Goal: Information Seeking & Learning: Learn about a topic

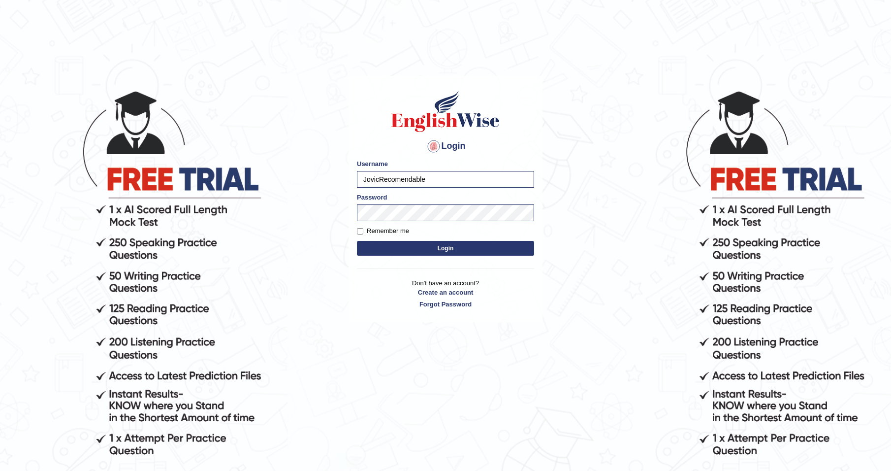
click at [390, 243] on button "Login" at bounding box center [445, 248] width 177 height 15
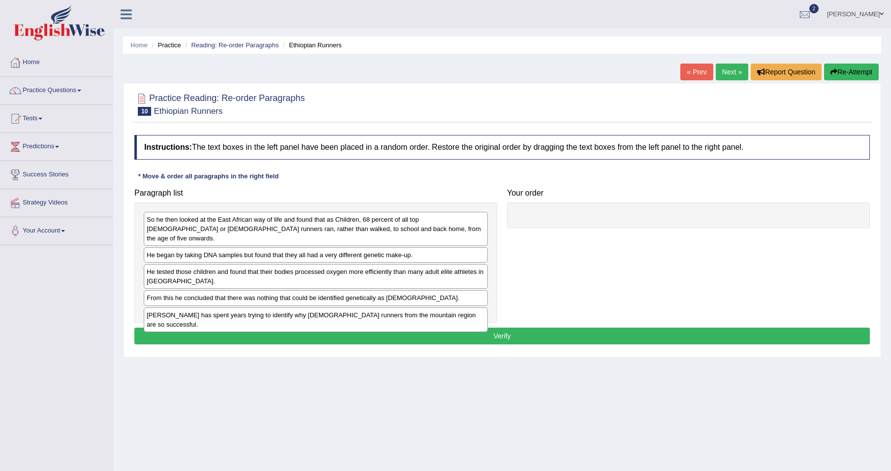
click at [180, 221] on div "So he then looked at the East African way of life and found that as Children, 6…" at bounding box center [316, 229] width 344 height 34
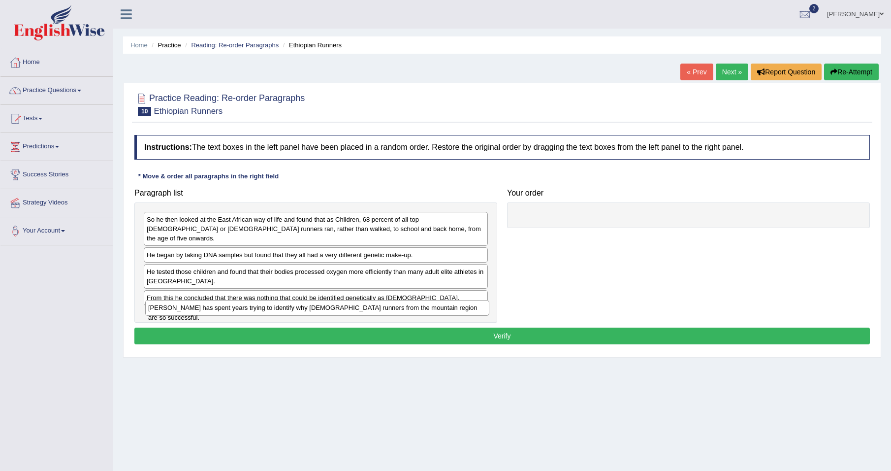
click at [248, 311] on div "Dr Pitsiladis has spent years trying to identify why Ethiopian runners from the…" at bounding box center [317, 307] width 344 height 15
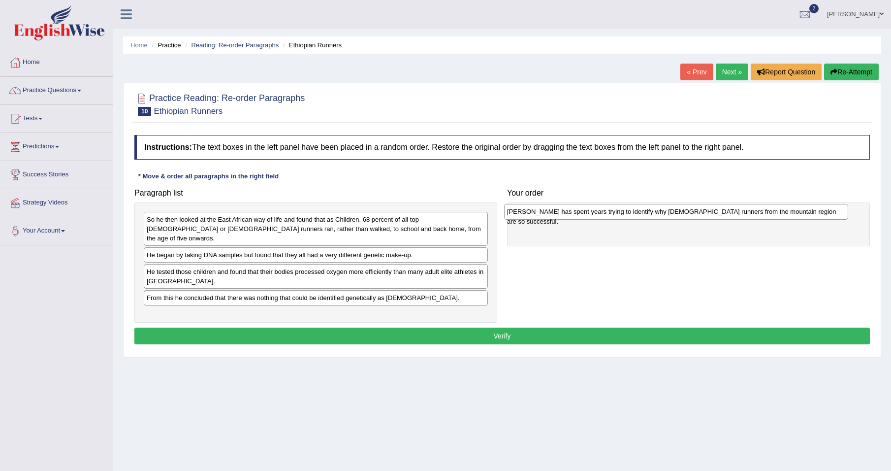
drag, startPoint x: 201, startPoint y: 307, endPoint x: 562, endPoint y: 213, distance: 373.3
click at [562, 213] on div "Dr Pitsiladis has spent years trying to identify why Ethiopian runners from the…" at bounding box center [676, 211] width 344 height 15
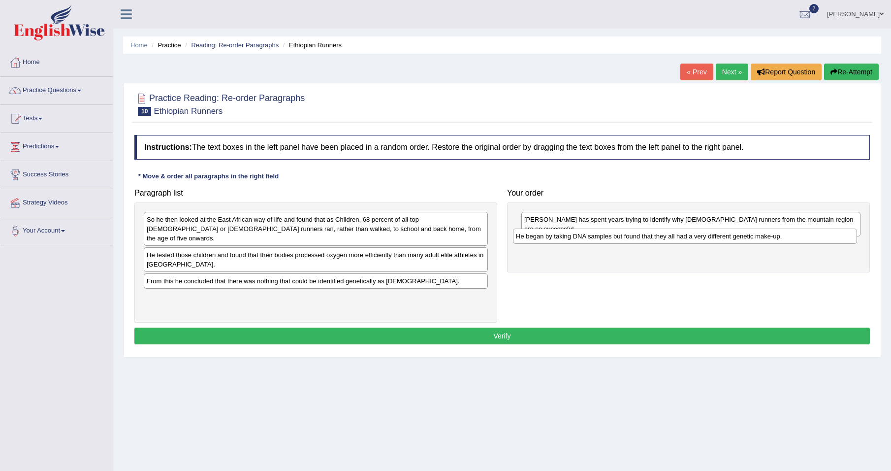
drag, startPoint x: 231, startPoint y: 249, endPoint x: 600, endPoint y: 239, distance: 369.3
click at [600, 239] on div "He began by taking DNA samples but found that they all had a very different gen…" at bounding box center [685, 235] width 344 height 15
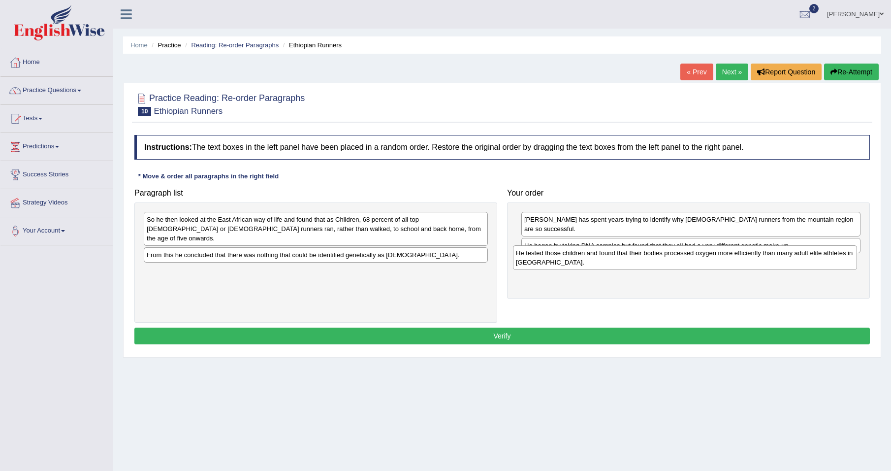
drag, startPoint x: 231, startPoint y: 254, endPoint x: 600, endPoint y: 262, distance: 369.3
click at [600, 262] on div "He tested those children and found that their bodies processed oxygen more effi…" at bounding box center [685, 257] width 344 height 25
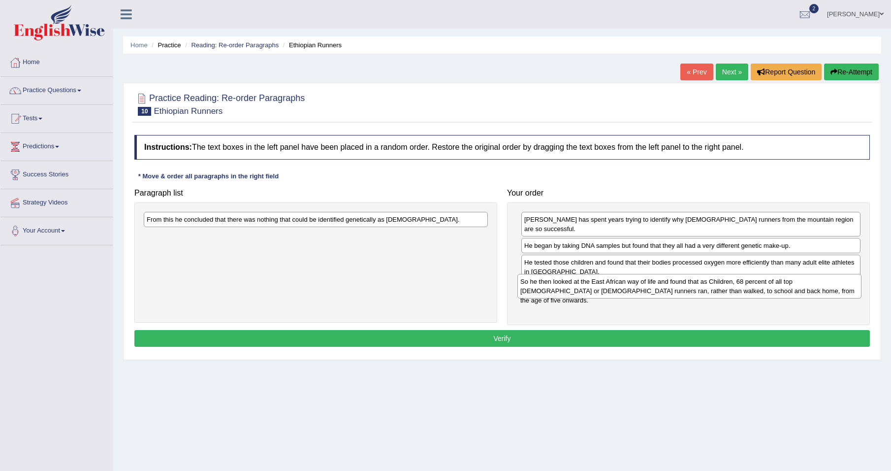
drag, startPoint x: 260, startPoint y: 225, endPoint x: 634, endPoint y: 287, distance: 378.7
click at [634, 287] on div "So he then looked at the East African way of life and found that as Children, 6…" at bounding box center [689, 286] width 344 height 25
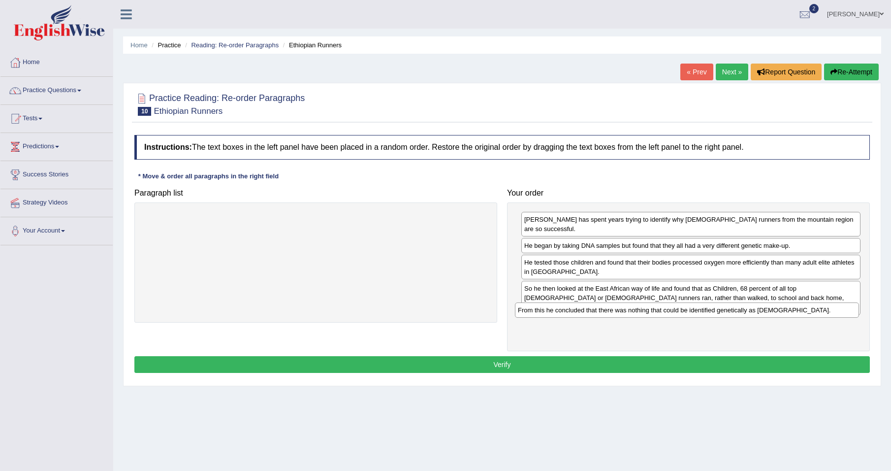
drag, startPoint x: 394, startPoint y: 219, endPoint x: 775, endPoint y: 307, distance: 391.1
click at [775, 307] on div "From this he concluded that there was nothing that could be identified genetica…" at bounding box center [687, 309] width 344 height 15
click at [490, 356] on button "Verify" at bounding box center [501, 364] width 735 height 17
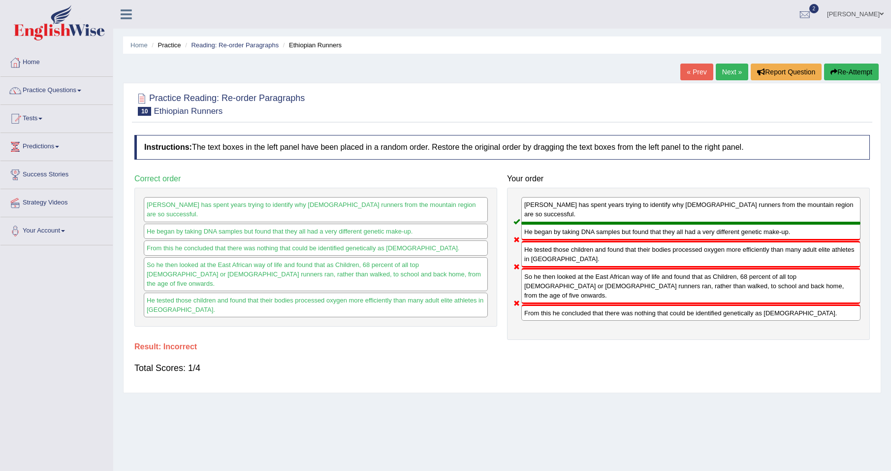
click at [843, 76] on button "Re-Attempt" at bounding box center [851, 72] width 55 height 17
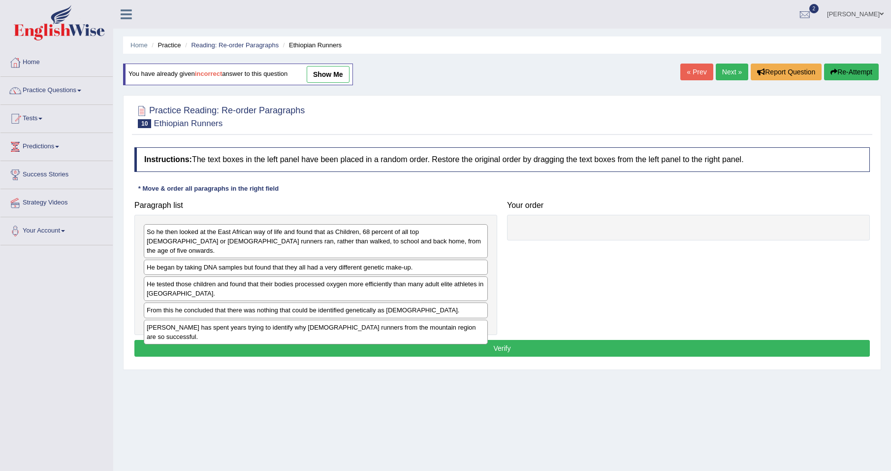
click at [258, 239] on div "So he then looked at the East African way of life and found that as Children, 6…" at bounding box center [316, 241] width 344 height 34
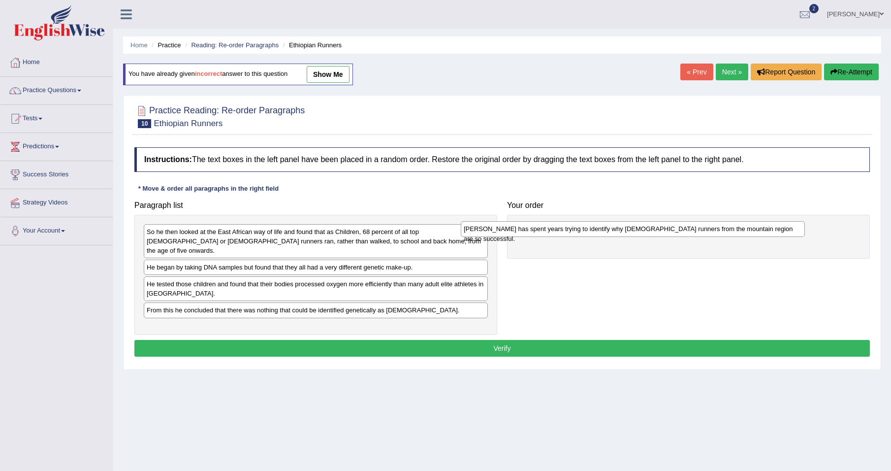
drag, startPoint x: 223, startPoint y: 318, endPoint x: 574, endPoint y: 229, distance: 362.2
click at [569, 229] on div "[PERSON_NAME] has spent years trying to identify why [DEMOGRAPHIC_DATA] runners…" at bounding box center [633, 228] width 344 height 15
drag, startPoint x: 574, startPoint y: 229, endPoint x: 592, endPoint y: 222, distance: 19.3
drag, startPoint x: 550, startPoint y: 232, endPoint x: 542, endPoint y: 224, distance: 11.8
click at [542, 224] on div "[PERSON_NAME] has spent years trying to identify why [DEMOGRAPHIC_DATA] runners…" at bounding box center [682, 223] width 339 height 15
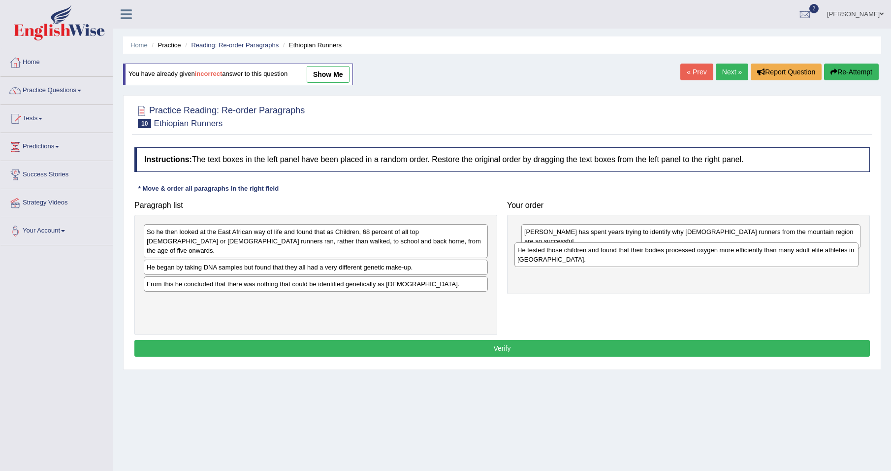
drag, startPoint x: 245, startPoint y: 281, endPoint x: 615, endPoint y: 256, distance: 371.5
click at [615, 256] on div "He tested those children and found that their bodies processed oxygen more effi…" at bounding box center [686, 254] width 344 height 25
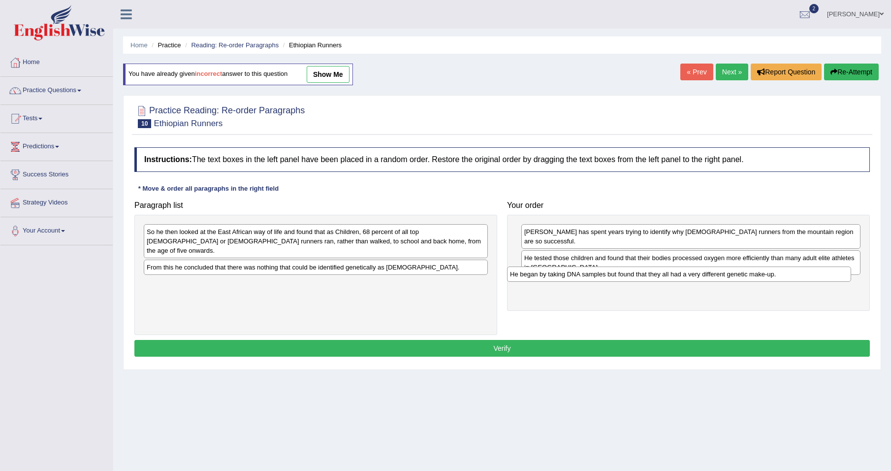
drag, startPoint x: 311, startPoint y: 258, endPoint x: 676, endPoint y: 274, distance: 365.6
click at [676, 274] on div "He began by taking DNA samples but found that they all had a very different gen…" at bounding box center [679, 273] width 344 height 15
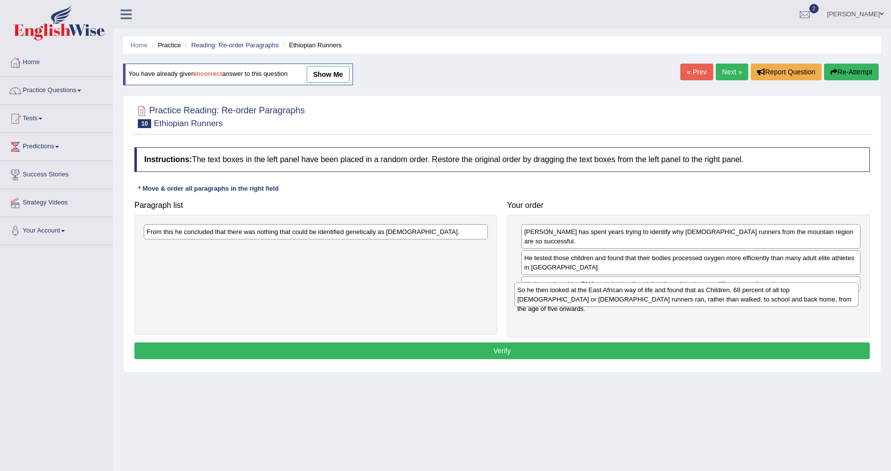
drag, startPoint x: 274, startPoint y: 238, endPoint x: 644, endPoint y: 296, distance: 375.2
click at [644, 296] on div "So he then looked at the East African way of life and found that as Children, 6…" at bounding box center [686, 294] width 344 height 25
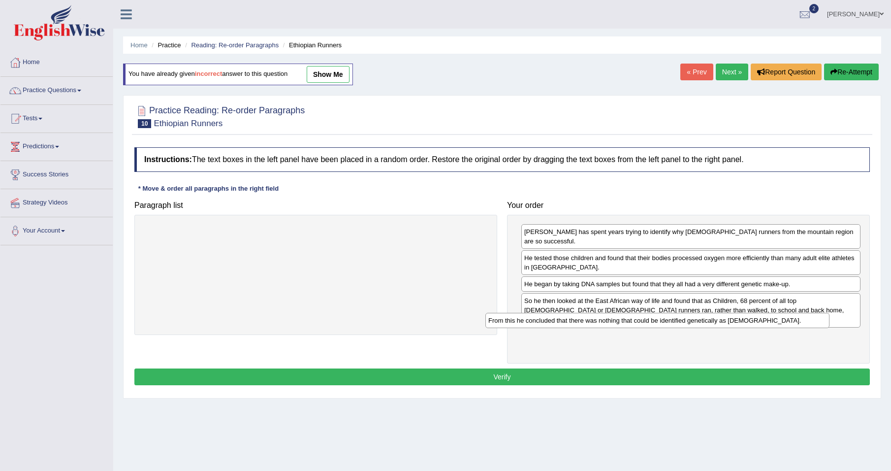
drag, startPoint x: 445, startPoint y: 234, endPoint x: 825, endPoint y: 326, distance: 390.6
click at [825, 326] on div "From this he concluded that there was nothing that could be identified genetica…" at bounding box center [657, 320] width 344 height 15
click at [693, 368] on button "Verify" at bounding box center [501, 376] width 735 height 17
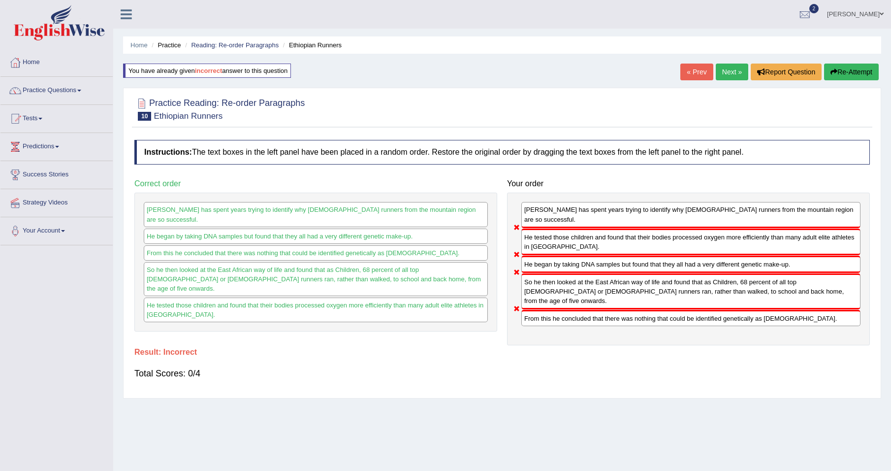
click at [850, 73] on button "Re-Attempt" at bounding box center [851, 72] width 55 height 17
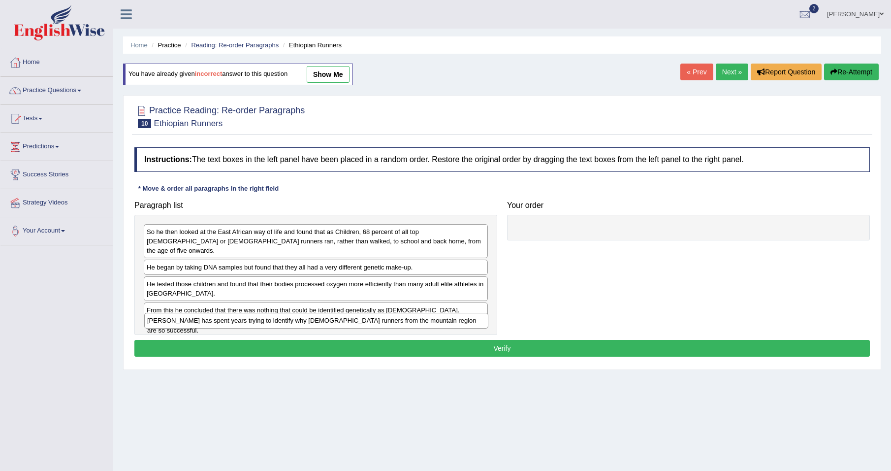
click at [322, 318] on div "[PERSON_NAME] has spent years trying to identify why [DEMOGRAPHIC_DATA] runners…" at bounding box center [316, 320] width 344 height 15
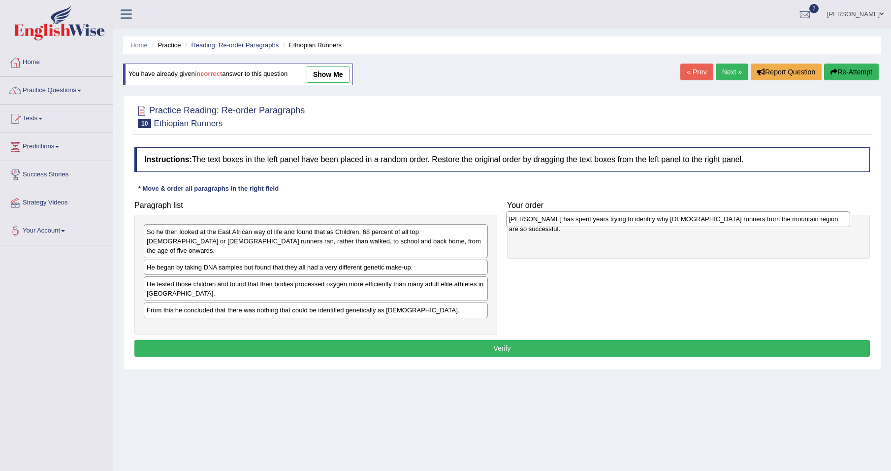
drag, startPoint x: 260, startPoint y: 319, endPoint x: 625, endPoint y: 220, distance: 378.1
click at [625, 220] on div "[PERSON_NAME] has spent years trying to identify why [DEMOGRAPHIC_DATA] runners…" at bounding box center [678, 218] width 344 height 15
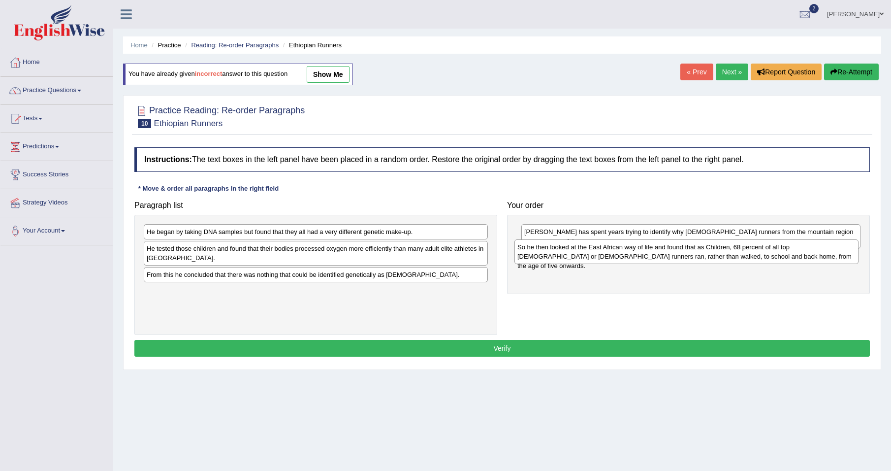
drag, startPoint x: 335, startPoint y: 235, endPoint x: 705, endPoint y: 251, distance: 371.0
click at [705, 251] on div "So he then looked at the East African way of life and found that as Children, 6…" at bounding box center [686, 251] width 344 height 25
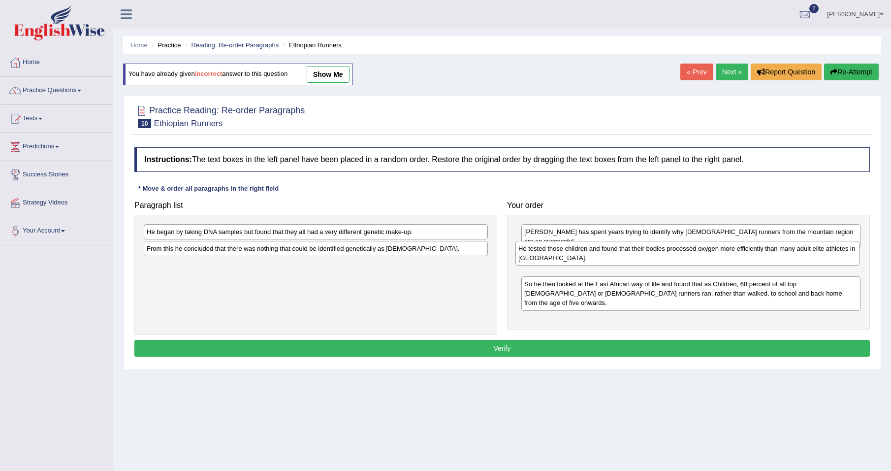
drag, startPoint x: 249, startPoint y: 253, endPoint x: 621, endPoint y: 253, distance: 371.6
click at [621, 253] on div "He tested those children and found that their bodies processed oxygen more effi…" at bounding box center [687, 253] width 344 height 25
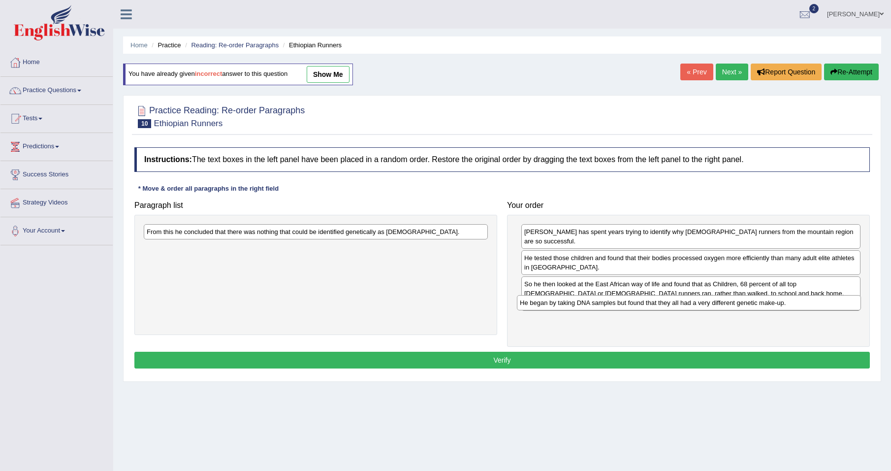
drag, startPoint x: 224, startPoint y: 233, endPoint x: 599, endPoint y: 304, distance: 381.2
click at [599, 304] on div "He began by taking DNA samples but found that they all had a very different gen…" at bounding box center [689, 302] width 344 height 15
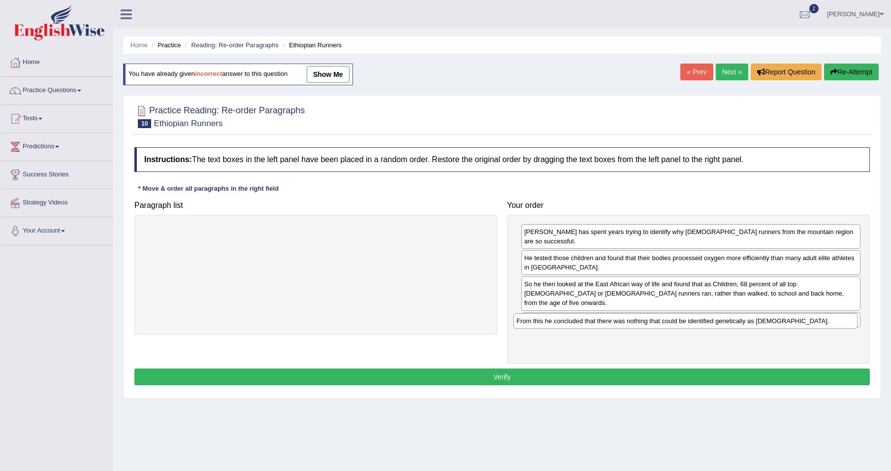
drag, startPoint x: 306, startPoint y: 229, endPoint x: 683, endPoint y: 318, distance: 387.3
click at [683, 318] on div "From this he concluded that there was nothing that could be identified genetica…" at bounding box center [685, 320] width 344 height 15
click at [563, 368] on button "Verify" at bounding box center [501, 376] width 735 height 17
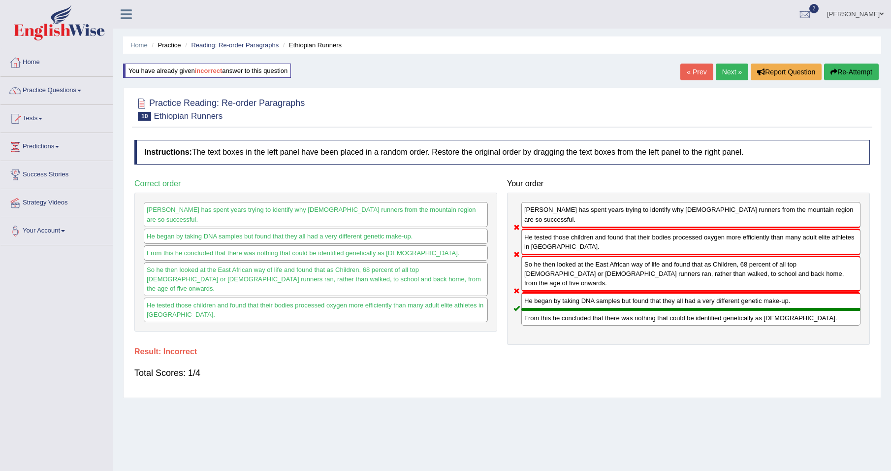
click at [847, 72] on button "Re-Attempt" at bounding box center [851, 72] width 55 height 17
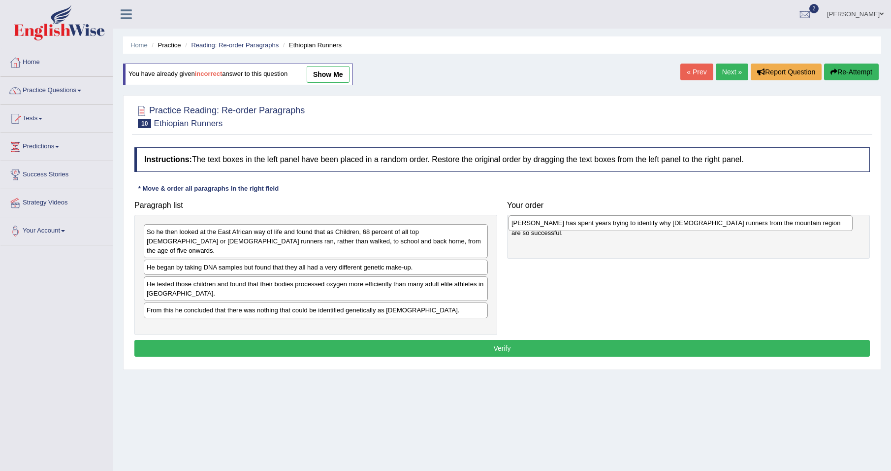
drag, startPoint x: 186, startPoint y: 319, endPoint x: 551, endPoint y: 224, distance: 376.8
click at [551, 224] on div "Dr Pitsiladis has spent years trying to identify why Ethiopian runners from the…" at bounding box center [680, 222] width 344 height 15
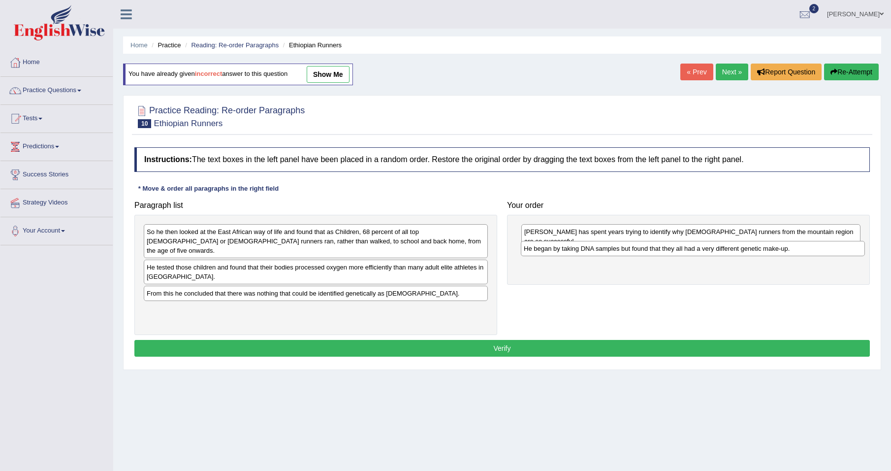
drag, startPoint x: 247, startPoint y: 260, endPoint x: 624, endPoint y: 251, distance: 377.2
click at [624, 251] on div "He began by taking DNA samples but found that they all had a very different gen…" at bounding box center [693, 248] width 344 height 15
click at [624, 251] on div "He began by taking DNA samples but found that they all had a very different gen…" at bounding box center [690, 257] width 339 height 15
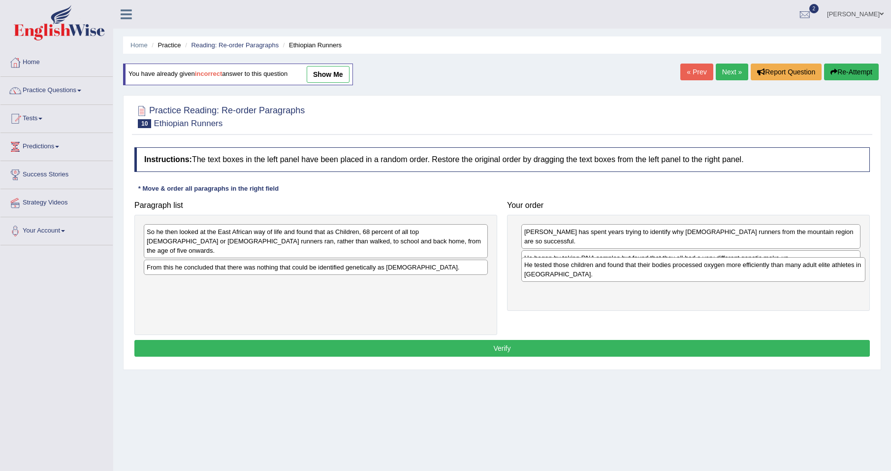
drag, startPoint x: 270, startPoint y: 265, endPoint x: 647, endPoint y: 272, distance: 377.6
click at [647, 272] on div "He tested those children and found that their bodies processed oxygen more effi…" at bounding box center [693, 269] width 344 height 25
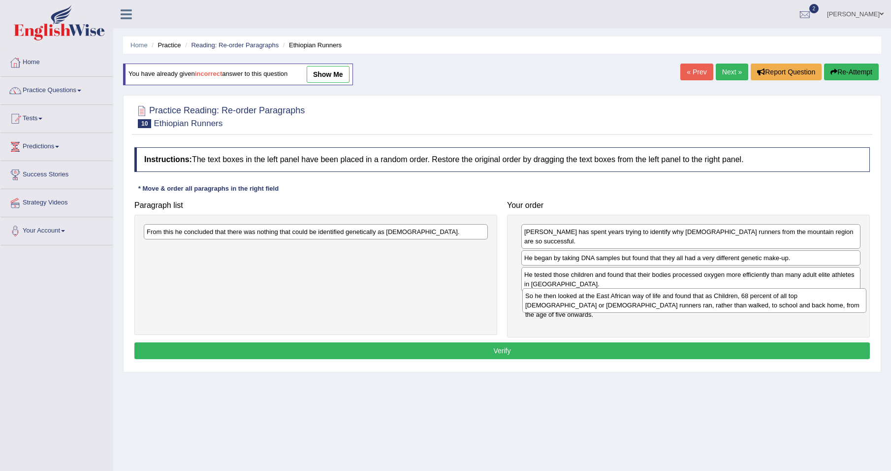
drag, startPoint x: 273, startPoint y: 239, endPoint x: 651, endPoint y: 303, distance: 383.9
click at [651, 303] on div "So he then looked at the East African way of life and found that as Children, 6…" at bounding box center [694, 300] width 344 height 25
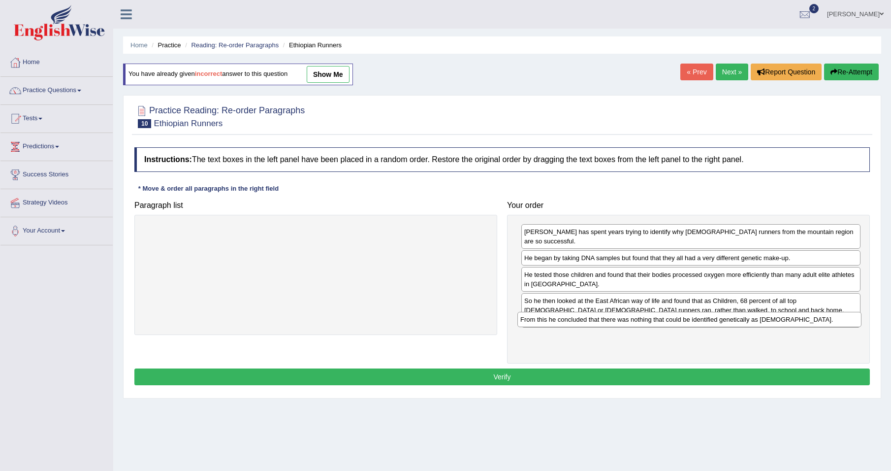
drag, startPoint x: 378, startPoint y: 230, endPoint x: 753, endPoint y: 317, distance: 384.6
click at [753, 317] on div "From this he concluded that there was nothing that could be identified genetica…" at bounding box center [689, 319] width 344 height 15
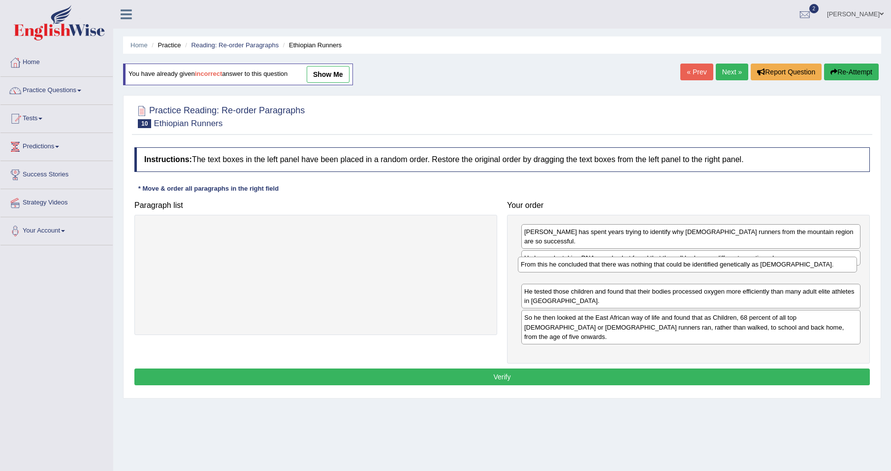
drag, startPoint x: 575, startPoint y: 320, endPoint x: 572, endPoint y: 267, distance: 53.3
click at [572, 267] on div "From this he concluded that there was nothing that could be identified genetica…" at bounding box center [687, 263] width 339 height 15
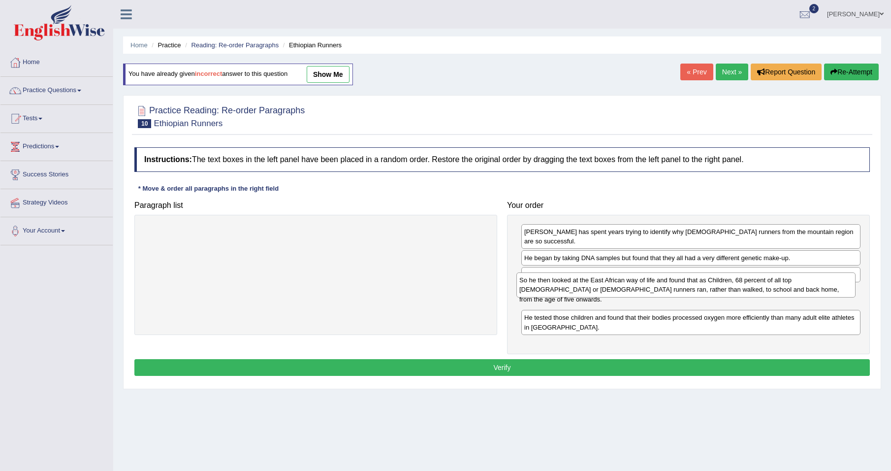
drag, startPoint x: 577, startPoint y: 319, endPoint x: 572, endPoint y: 292, distance: 28.0
click at [572, 292] on div "So he then looked at the East African way of life and found that as Children, 6…" at bounding box center [685, 284] width 339 height 25
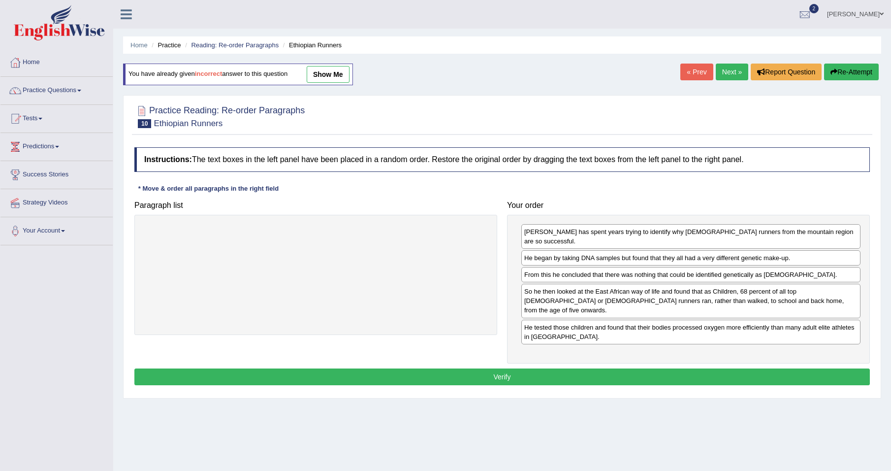
click at [517, 368] on button "Verify" at bounding box center [501, 376] width 735 height 17
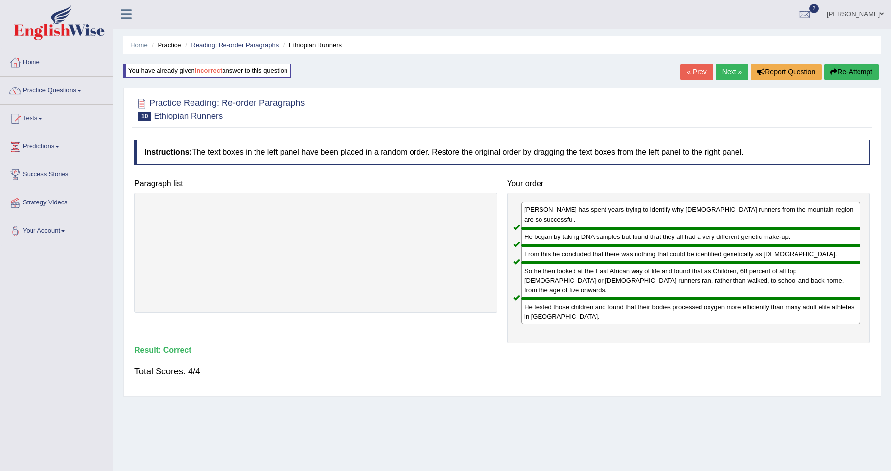
click at [723, 72] on link "Next »" at bounding box center [732, 72] width 32 height 17
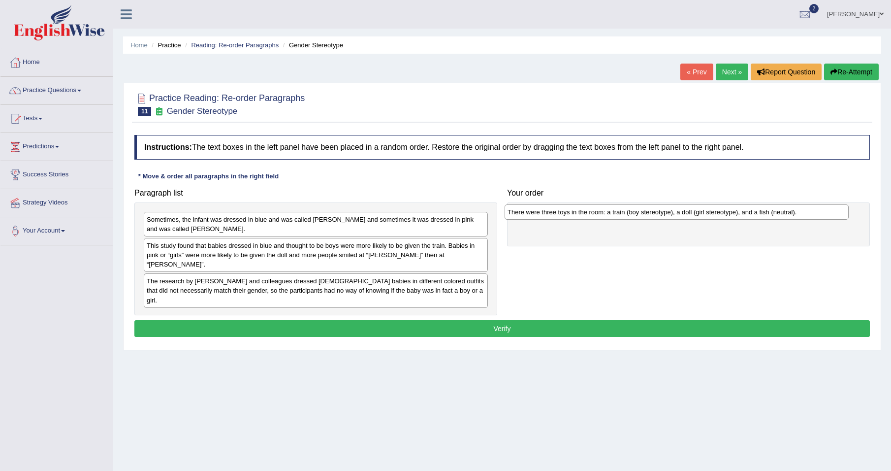
drag, startPoint x: 325, startPoint y: 274, endPoint x: 686, endPoint y: 215, distance: 365.7
click at [686, 215] on div "There were three toys in the room: a train (boy stereotype), a doll (girl stere…" at bounding box center [677, 211] width 344 height 15
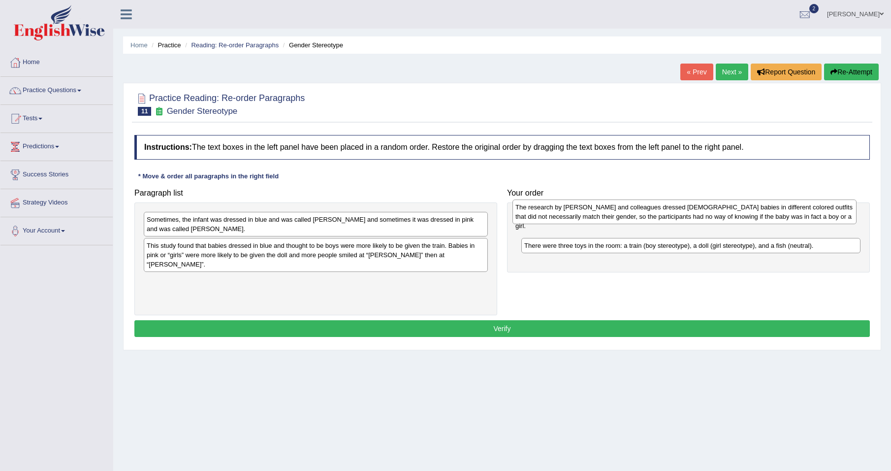
drag, startPoint x: 256, startPoint y: 279, endPoint x: 625, endPoint y: 215, distance: 374.3
click at [625, 215] on div "The research by [PERSON_NAME] and colleagues dressed [DEMOGRAPHIC_DATA] babies …" at bounding box center [684, 211] width 344 height 25
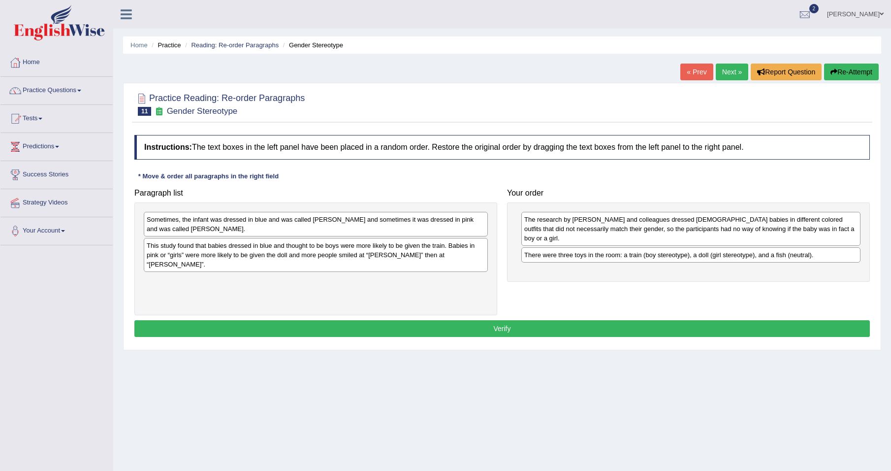
click at [245, 228] on div "Sometimes, the infant was dressed in blue and was called Adam and sometimes it …" at bounding box center [316, 224] width 344 height 25
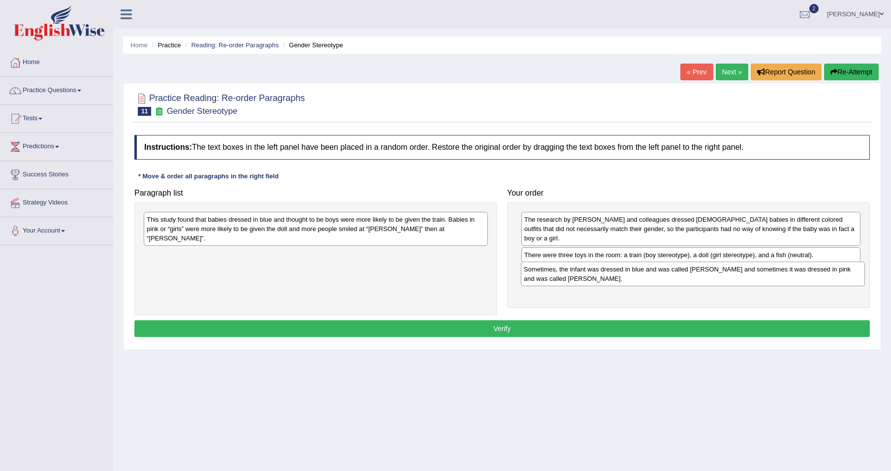
drag, startPoint x: 245, startPoint y: 228, endPoint x: 622, endPoint y: 278, distance: 380.3
click at [622, 278] on div "Sometimes, the infant was dressed in blue and was called Adam and sometimes it …" at bounding box center [693, 273] width 344 height 25
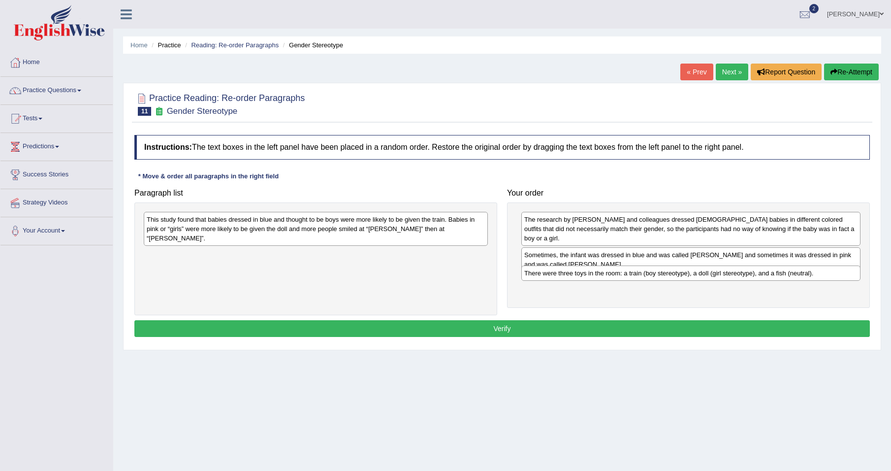
drag, startPoint x: 603, startPoint y: 245, endPoint x: 603, endPoint y: 272, distance: 27.6
click at [603, 272] on div "There were three toys in the room: a train (boy stereotype), a doll (girl stere…" at bounding box center [690, 272] width 339 height 15
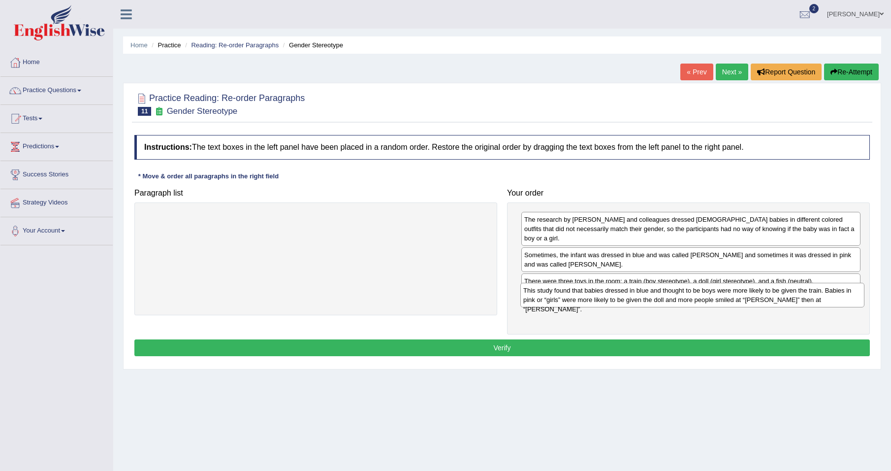
drag, startPoint x: 296, startPoint y: 228, endPoint x: 672, endPoint y: 299, distance: 383.2
click at [672, 299] on div "This study found that babies dressed in blue and thought to be boys were more l…" at bounding box center [692, 295] width 344 height 25
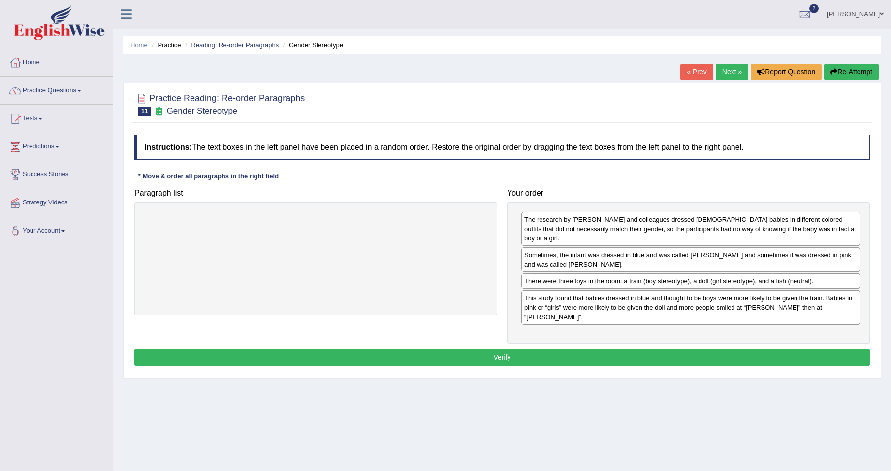
click at [498, 349] on button "Verify" at bounding box center [501, 357] width 735 height 17
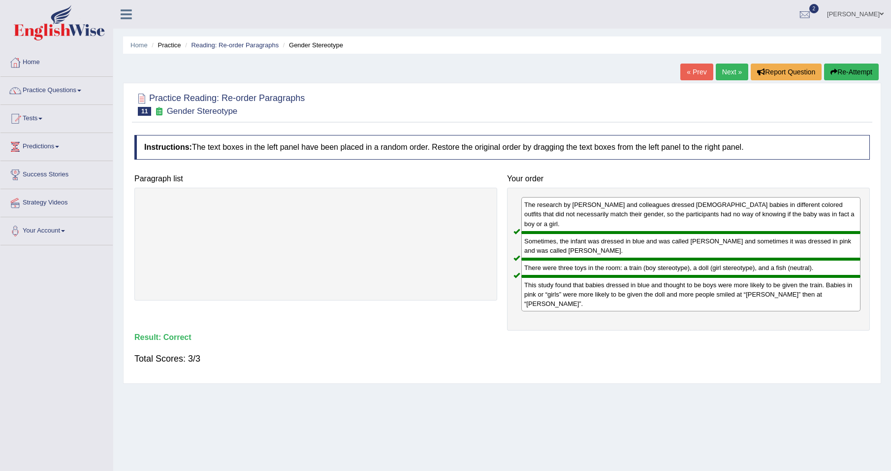
click at [734, 68] on link "Next »" at bounding box center [732, 72] width 32 height 17
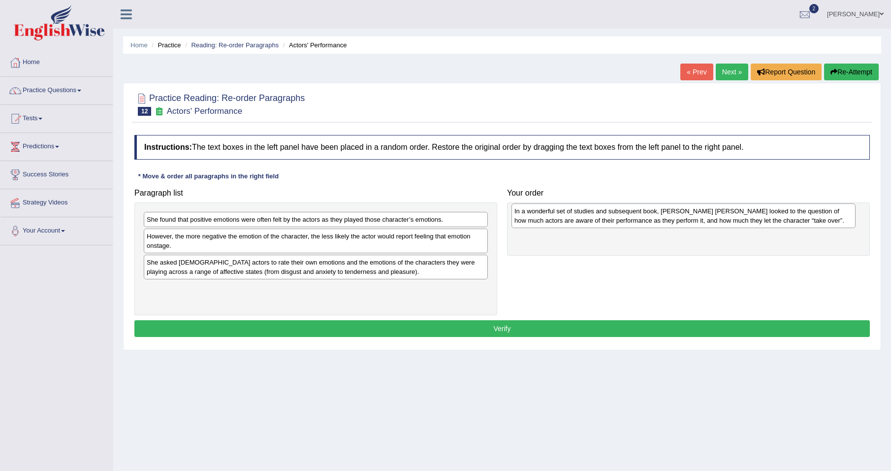
drag, startPoint x: 338, startPoint y: 222, endPoint x: 706, endPoint y: 214, distance: 367.8
click at [706, 214] on div "In a wonderful set of studies and subsequent book, Elly A. Konijn looked to the…" at bounding box center [683, 215] width 344 height 25
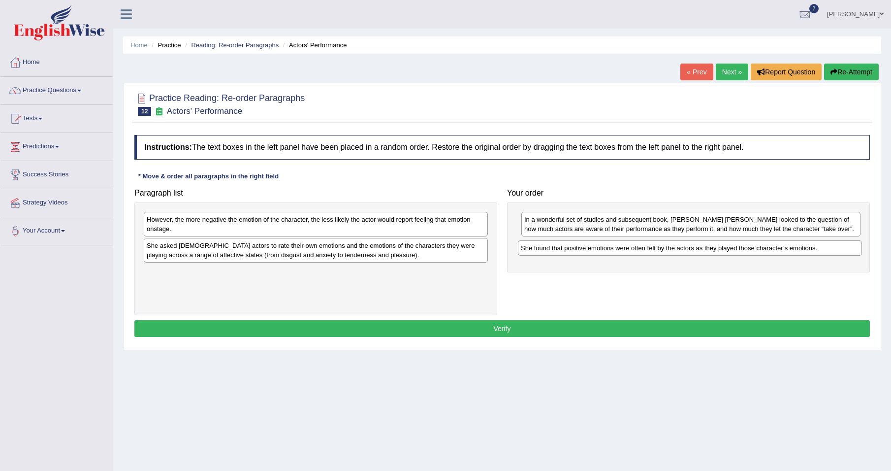
drag, startPoint x: 337, startPoint y: 220, endPoint x: 711, endPoint y: 248, distance: 375.2
click at [711, 248] on div "She found that positive emotions were often felt by the actors as they played t…" at bounding box center [690, 247] width 344 height 15
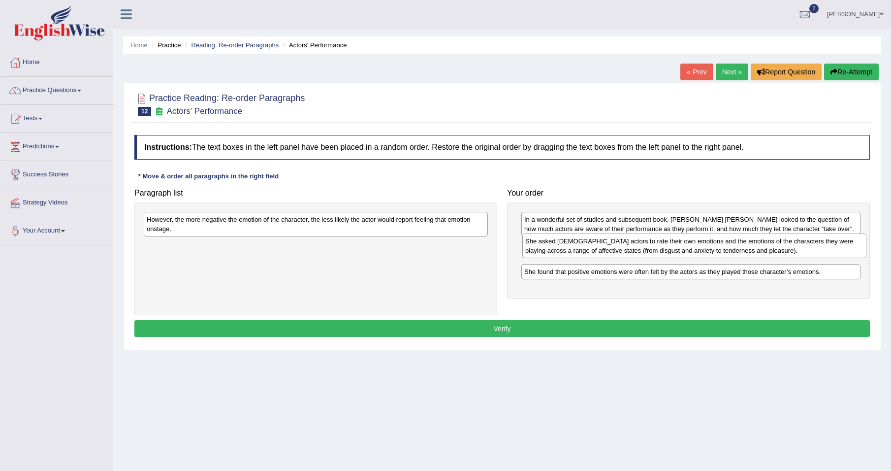
drag, startPoint x: 206, startPoint y: 255, endPoint x: 585, endPoint y: 251, distance: 378.6
click at [585, 251] on div "She asked Dutch actors to rate their own emotions and the emotions of the chara…" at bounding box center [694, 245] width 344 height 25
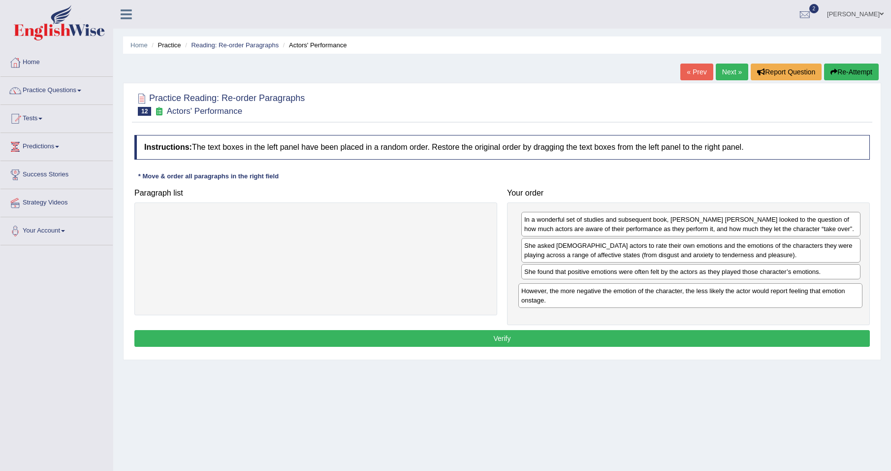
drag, startPoint x: 225, startPoint y: 226, endPoint x: 600, endPoint y: 297, distance: 381.3
click at [600, 297] on div "However, the more negative the emotion of the character, the less likely the ac…" at bounding box center [690, 295] width 344 height 25
click at [376, 338] on button "Verify" at bounding box center [501, 338] width 735 height 17
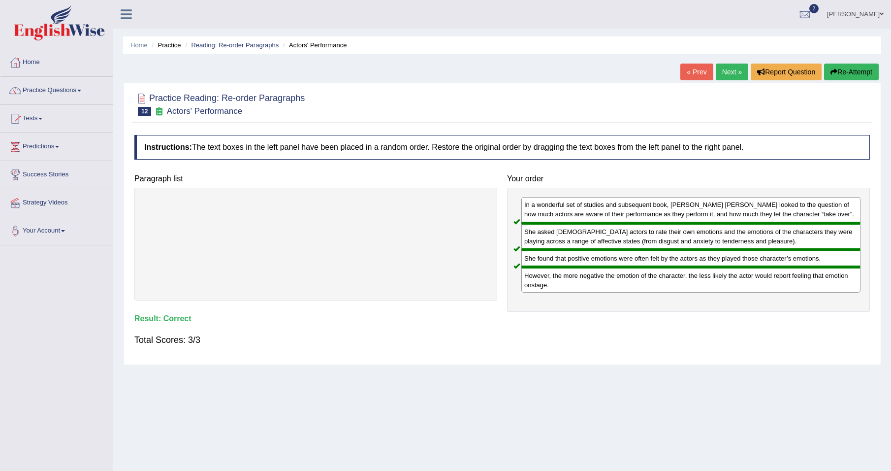
click at [727, 64] on link "Next »" at bounding box center [732, 72] width 32 height 17
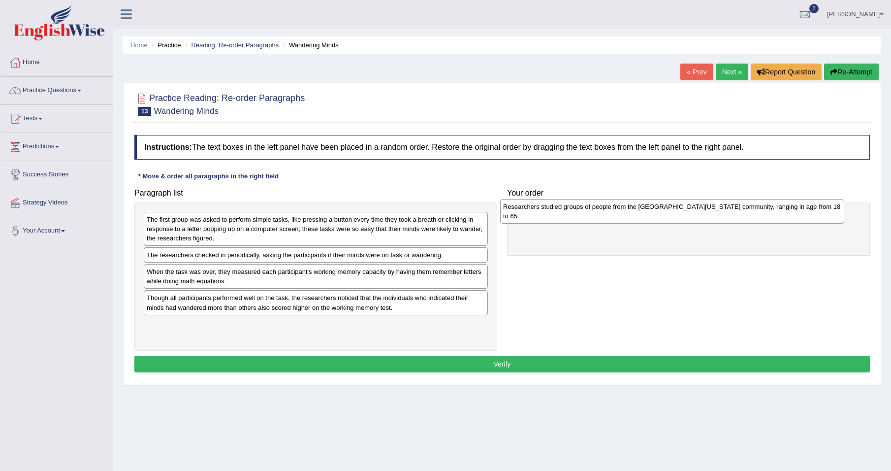
drag, startPoint x: 337, startPoint y: 330, endPoint x: 694, endPoint y: 213, distance: 375.3
click at [694, 213] on div "Researchers studied groups of people from the University of Wisconsin-Madison c…" at bounding box center [672, 211] width 344 height 25
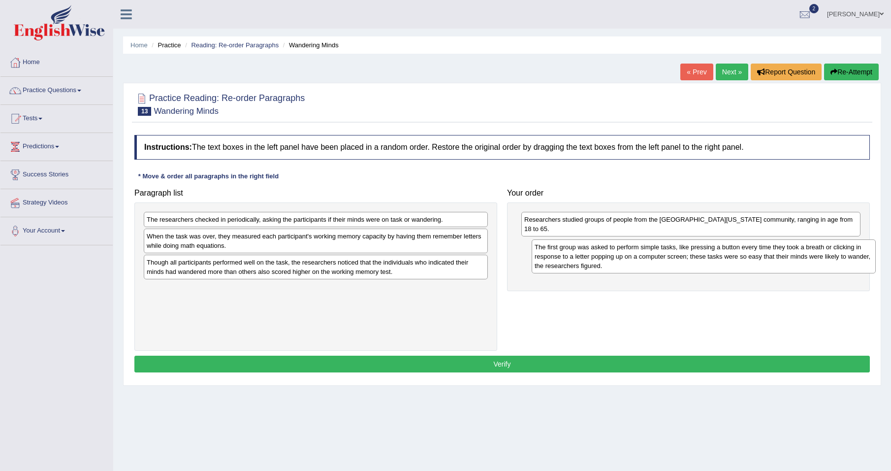
drag, startPoint x: 291, startPoint y: 226, endPoint x: 677, endPoint y: 254, distance: 387.4
click at [677, 254] on div "The first group was asked to perform simple tasks, like pressing a button every…" at bounding box center [704, 256] width 344 height 34
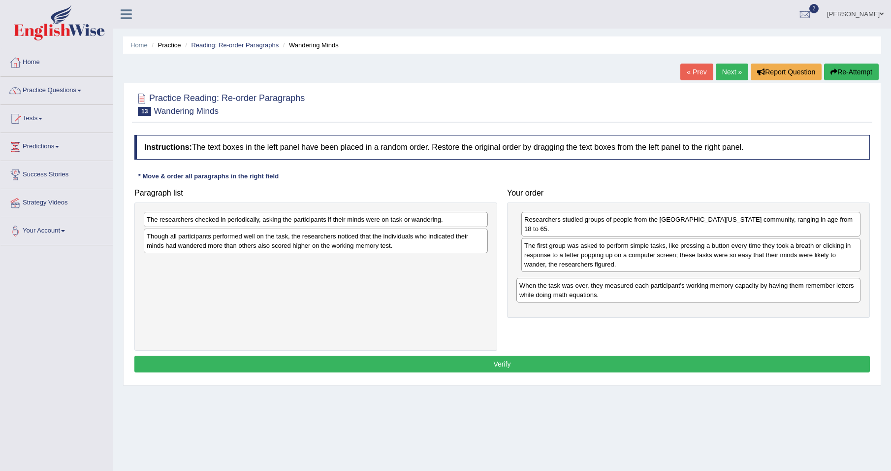
drag, startPoint x: 285, startPoint y: 247, endPoint x: 658, endPoint y: 296, distance: 375.9
click at [658, 296] on div "When the task was over, they measured each participant's working memory capacit…" at bounding box center [688, 290] width 344 height 25
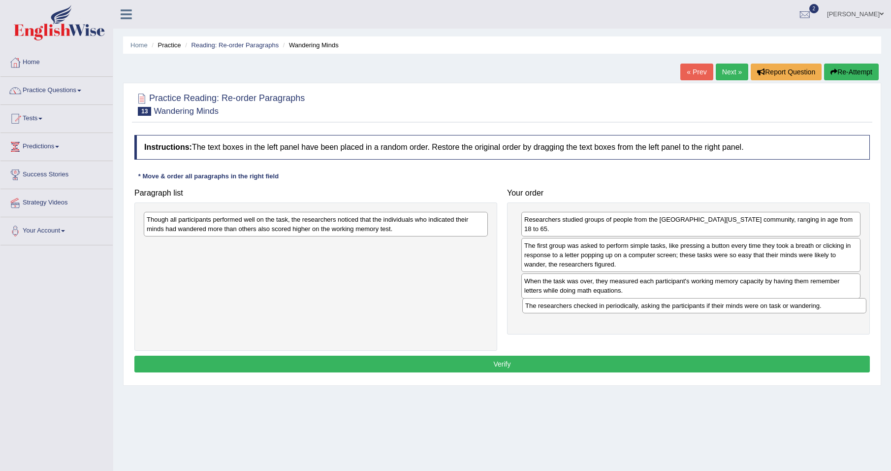
drag, startPoint x: 278, startPoint y: 221, endPoint x: 654, endPoint y: 307, distance: 385.8
click at [654, 307] on div "The researchers checked in periodically, asking the participants if their minds…" at bounding box center [694, 305] width 344 height 15
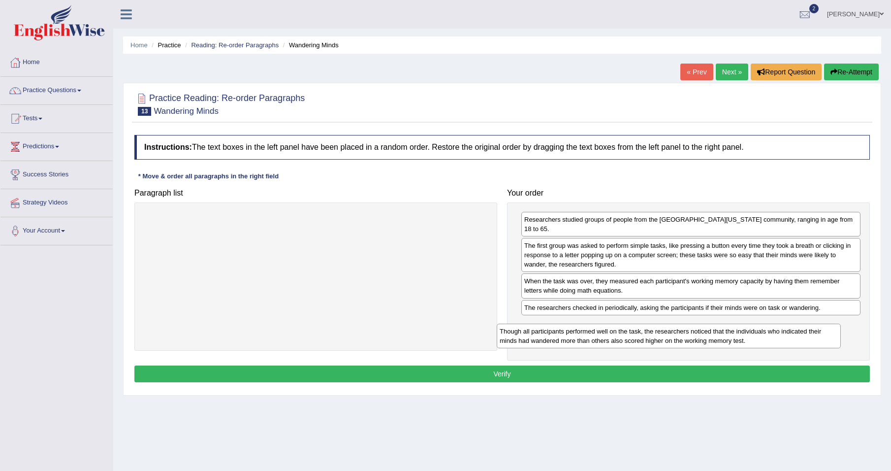
drag, startPoint x: 383, startPoint y: 227, endPoint x: 746, endPoint y: 337, distance: 378.9
click at [746, 337] on div "Though all participants performed well on the task, the researchers noticed tha…" at bounding box center [669, 335] width 344 height 25
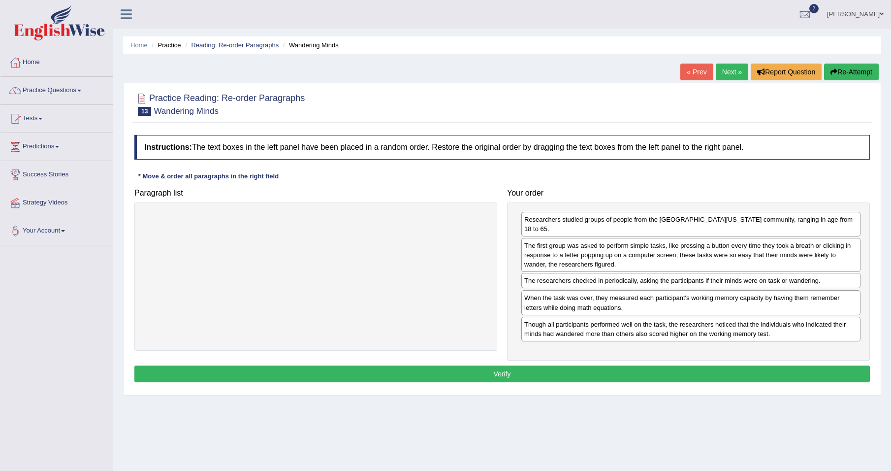
drag, startPoint x: 589, startPoint y: 309, endPoint x: 589, endPoint y: 282, distance: 27.1
click at [589, 282] on div "The researchers checked in periodically, asking the participants if their minds…" at bounding box center [690, 280] width 339 height 15
click at [538, 434] on div "Home Practice Reading: Re-order Paragraphs Wandering Minds « Prev Next » Report…" at bounding box center [502, 246] width 778 height 492
click at [452, 371] on button "Verify" at bounding box center [501, 373] width 735 height 17
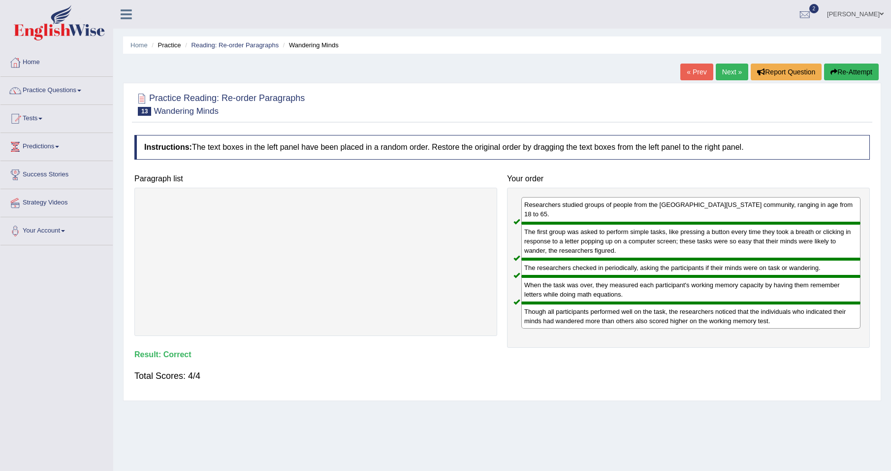
click at [729, 71] on link "Next »" at bounding box center [732, 72] width 32 height 17
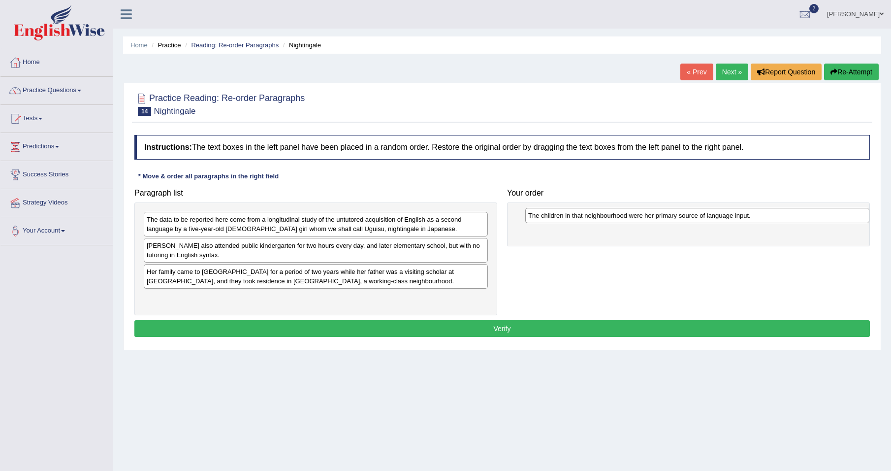
drag, startPoint x: 289, startPoint y: 219, endPoint x: 670, endPoint y: 215, distance: 381.5
click at [670, 215] on div "The children in that neighbourhood were her primary source of language input." at bounding box center [697, 215] width 344 height 15
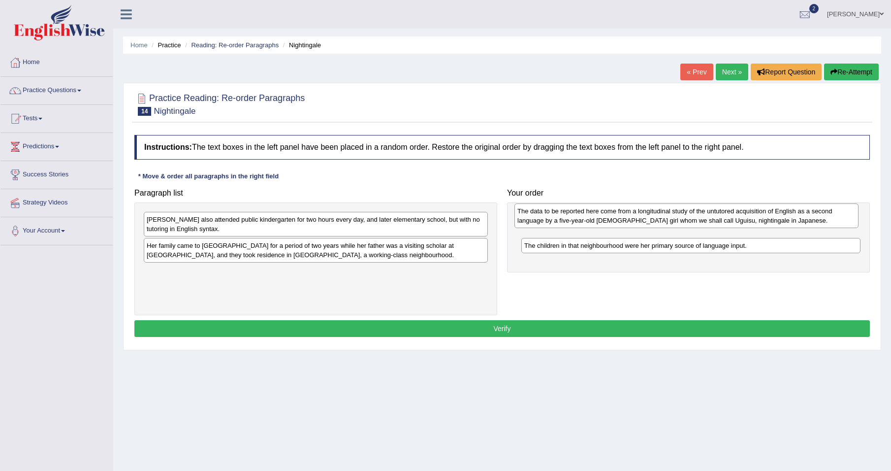
drag, startPoint x: 241, startPoint y: 226, endPoint x: 609, endPoint y: 219, distance: 368.8
click at [609, 219] on div "The data to be reported here come from a longitudinal study of the untutored ac…" at bounding box center [686, 215] width 344 height 25
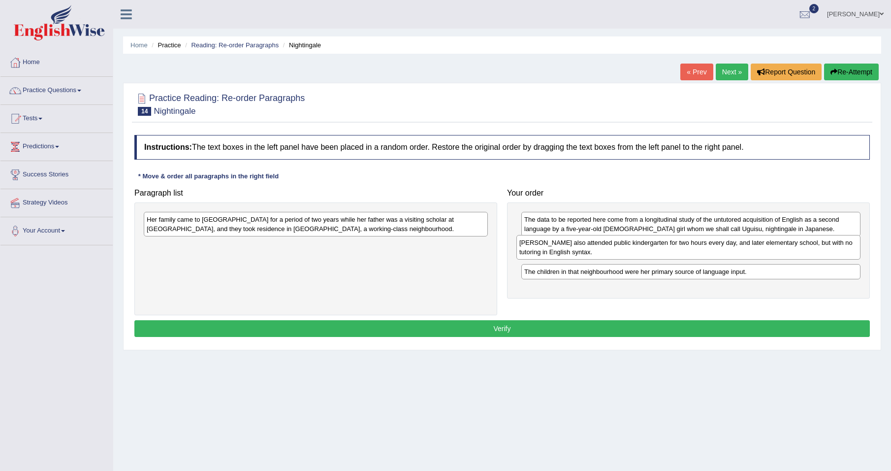
drag, startPoint x: 211, startPoint y: 226, endPoint x: 583, endPoint y: 250, distance: 373.4
click at [583, 250] on div "[PERSON_NAME] also attended public kindergarten for two hours every day, and la…" at bounding box center [688, 247] width 344 height 25
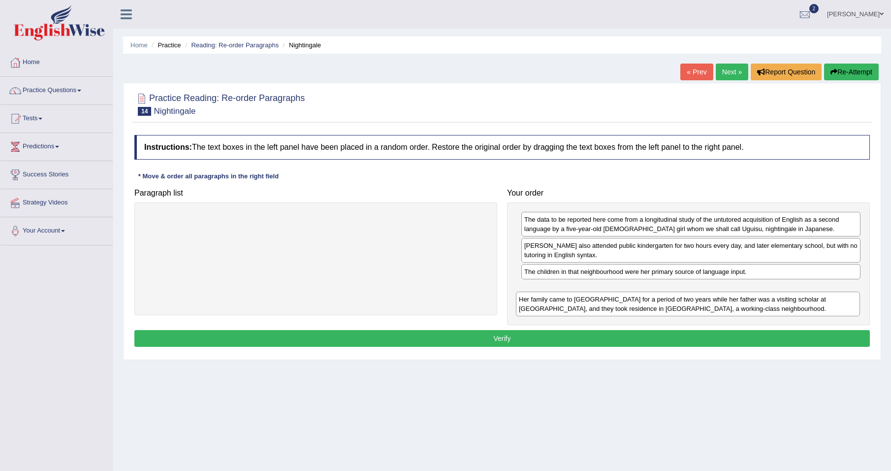
drag, startPoint x: 215, startPoint y: 228, endPoint x: 587, endPoint y: 308, distance: 380.6
click at [587, 308] on div "Her family came to the United States for a period of two years while her father…" at bounding box center [688, 303] width 344 height 25
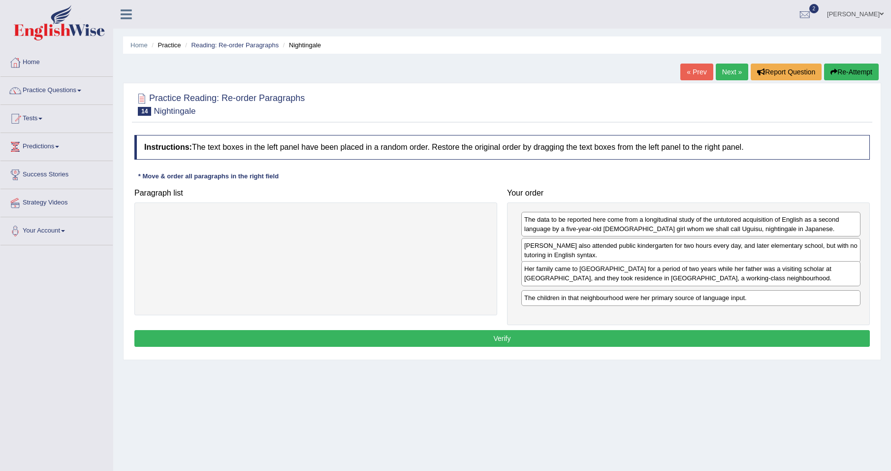
drag, startPoint x: 623, startPoint y: 296, endPoint x: 623, endPoint y: 277, distance: 19.7
click at [623, 277] on div "Her family came to the United States for a period of two years while her father…" at bounding box center [690, 273] width 339 height 25
click at [538, 252] on div "Uguisu also attended public kindergarten for two hours every day, and later ele…" at bounding box center [690, 250] width 339 height 25
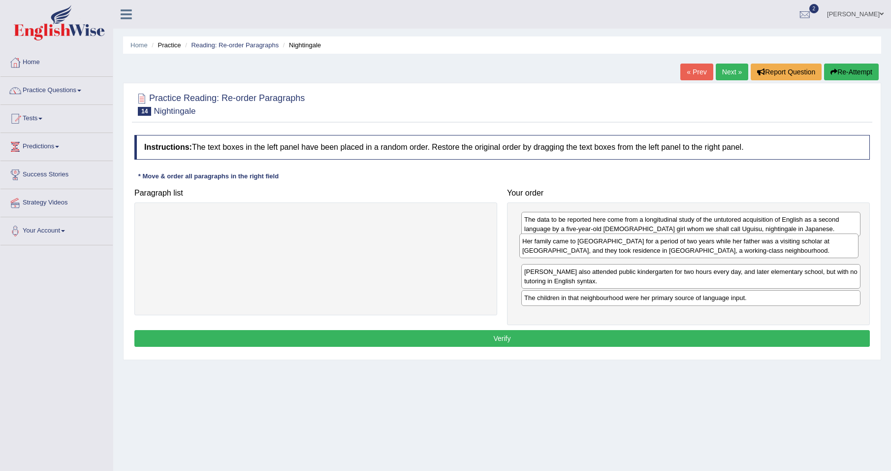
drag, startPoint x: 617, startPoint y: 279, endPoint x: 615, endPoint y: 249, distance: 30.6
click at [615, 249] on div "Her family came to the United States for a period of two years while her father…" at bounding box center [688, 245] width 339 height 25
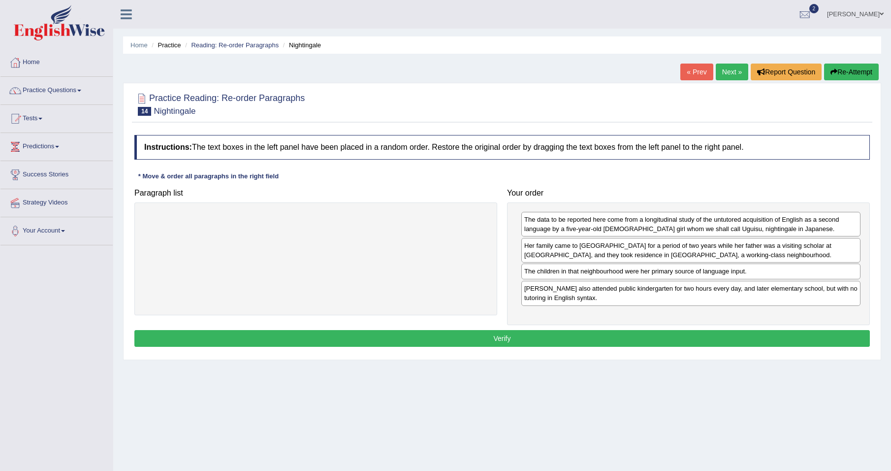
drag, startPoint x: 592, startPoint y: 300, endPoint x: 592, endPoint y: 274, distance: 26.6
click at [592, 274] on div "The children in that neighbourhood were her primary source of language input." at bounding box center [690, 270] width 339 height 15
click at [535, 336] on button "Verify" at bounding box center [501, 338] width 735 height 17
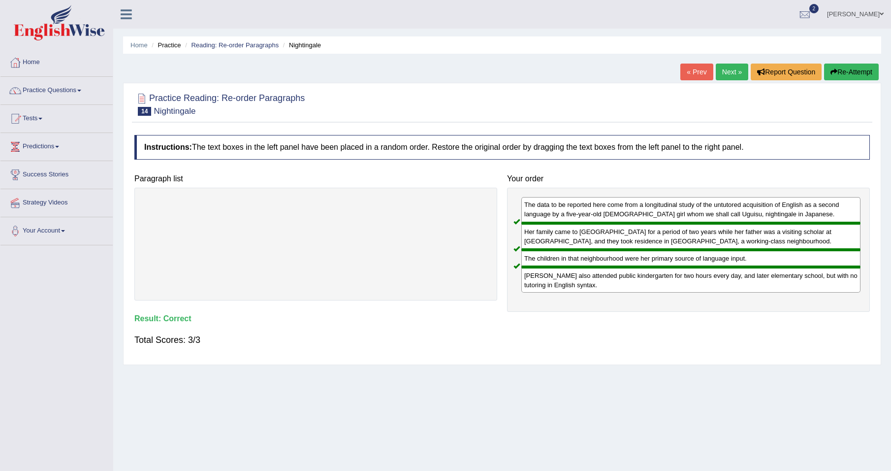
click at [724, 66] on link "Next »" at bounding box center [732, 72] width 32 height 17
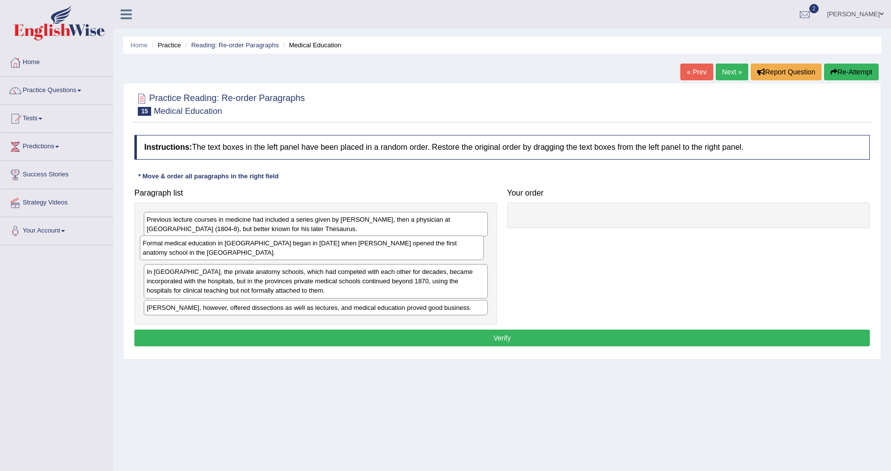
drag, startPoint x: 261, startPoint y: 252, endPoint x: 249, endPoint y: 253, distance: 11.9
click at [249, 253] on div "Formal medical education in [GEOGRAPHIC_DATA] began in [DATE] when [PERSON_NAME…" at bounding box center [312, 247] width 344 height 25
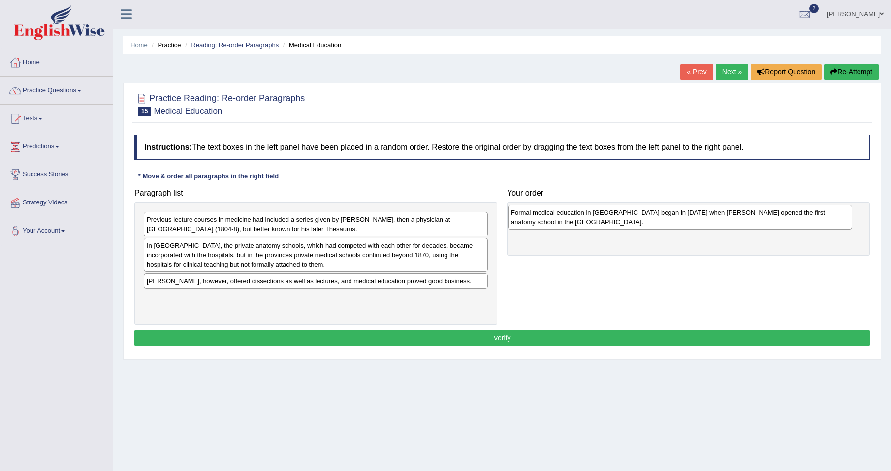
drag, startPoint x: 191, startPoint y: 254, endPoint x: 555, endPoint y: 221, distance: 365.8
click at [555, 221] on div "Formal medical education in [GEOGRAPHIC_DATA] began in [DATE] when [PERSON_NAME…" at bounding box center [680, 217] width 344 height 25
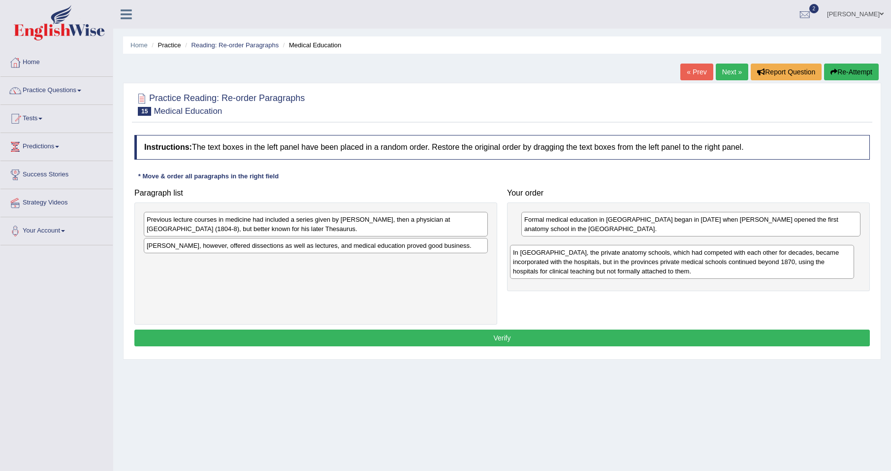
drag, startPoint x: 250, startPoint y: 265, endPoint x: 560, endPoint y: 270, distance: 310.6
click at [560, 270] on div "In [GEOGRAPHIC_DATA], the private anatomy schools, which had competed with each…" at bounding box center [682, 262] width 344 height 34
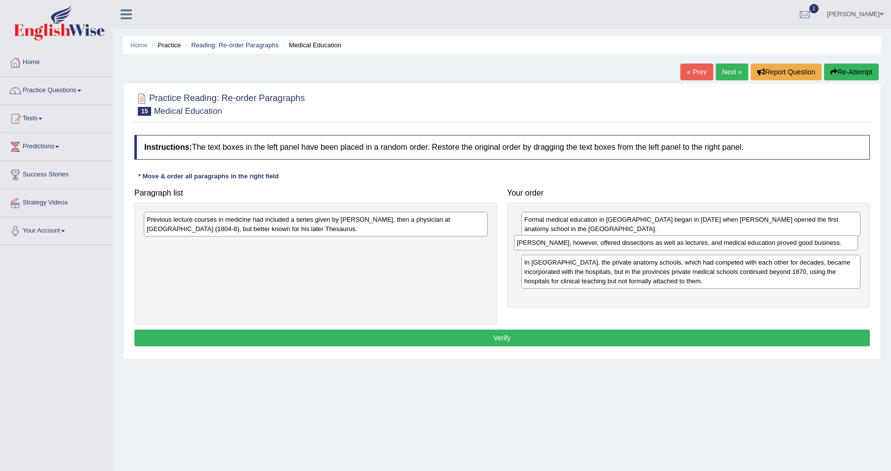
drag, startPoint x: 265, startPoint y: 246, endPoint x: 635, endPoint y: 243, distance: 370.2
click at [635, 243] on div "[PERSON_NAME], however, offered dissections as well as lectures, and medical ed…" at bounding box center [686, 242] width 344 height 15
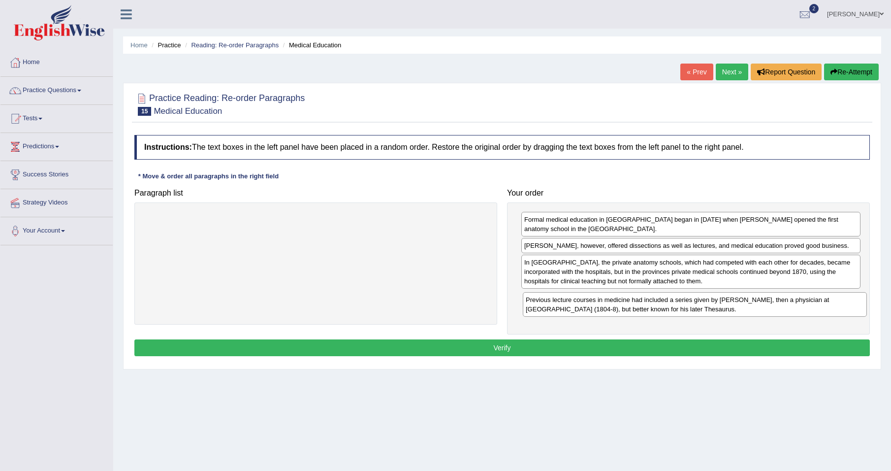
drag, startPoint x: 224, startPoint y: 227, endPoint x: 603, endPoint y: 306, distance: 386.6
click at [603, 306] on div "Previous lecture courses in medicine had included a series given by [PERSON_NAM…" at bounding box center [695, 304] width 344 height 25
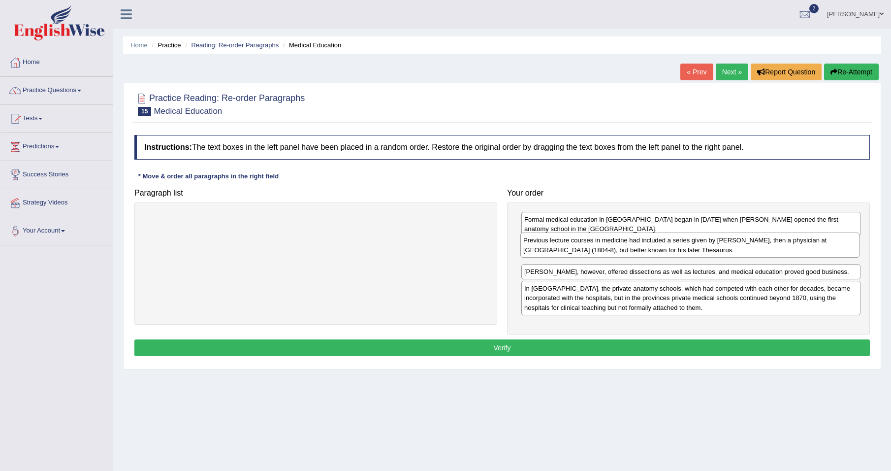
drag, startPoint x: 565, startPoint y: 309, endPoint x: 564, endPoint y: 252, distance: 57.6
click at [564, 252] on div "Previous lecture courses in medicine had included a series given by [PERSON_NAM…" at bounding box center [689, 244] width 339 height 25
click at [508, 351] on button "Verify" at bounding box center [501, 347] width 735 height 17
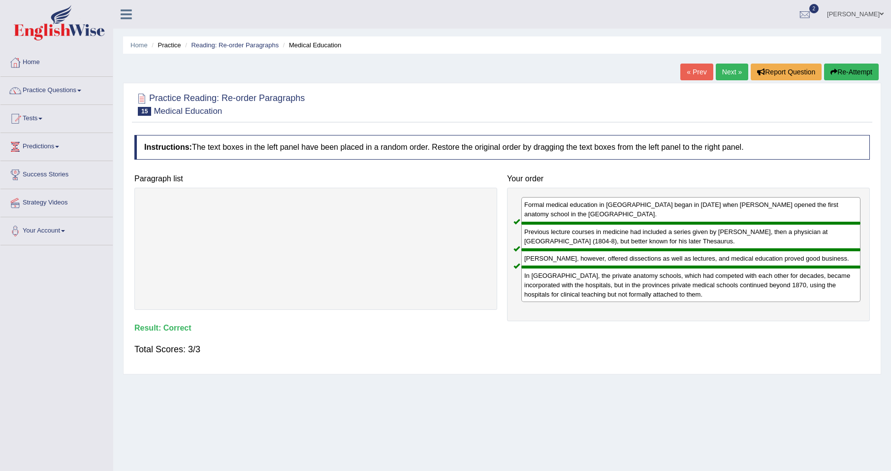
click at [726, 72] on link "Next »" at bounding box center [732, 72] width 32 height 17
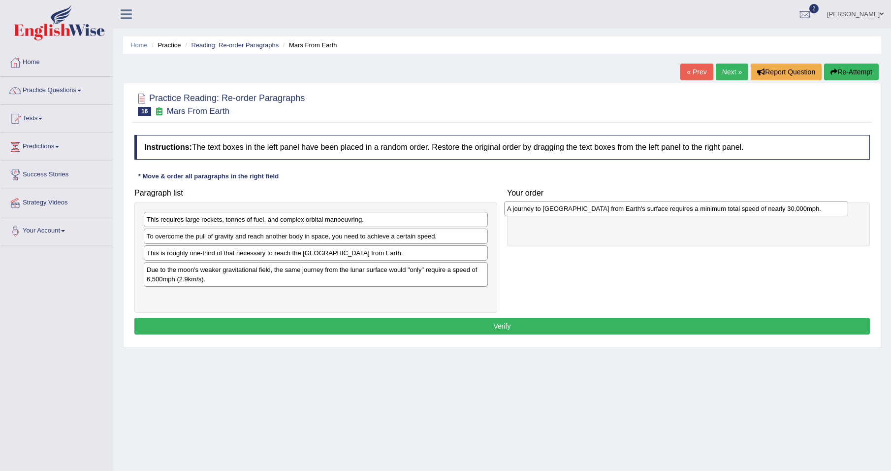
drag, startPoint x: 215, startPoint y: 271, endPoint x: 576, endPoint y: 210, distance: 366.9
click at [576, 210] on div "A journey to Mars from Earth's surface requires a minimum total speed of nearly…" at bounding box center [676, 208] width 344 height 15
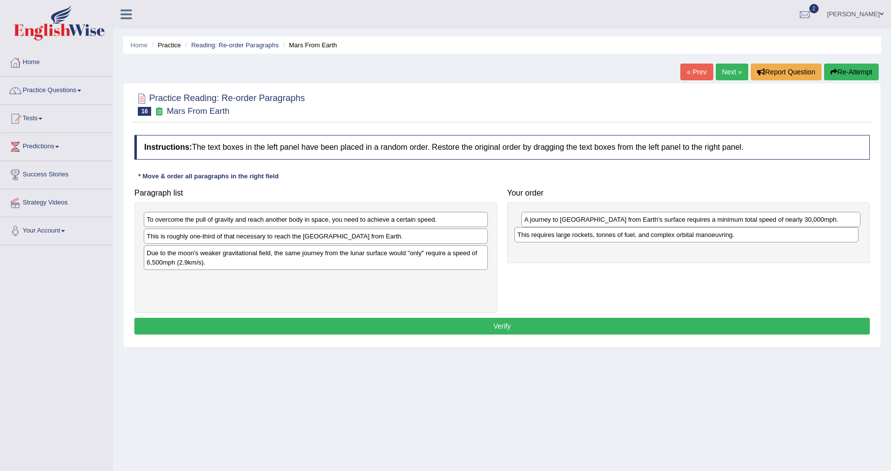
drag, startPoint x: 218, startPoint y: 219, endPoint x: 575, endPoint y: 235, distance: 357.8
click at [575, 235] on div "This requires large rockets, tonnes of fuel, and complex orbital manoeuvring." at bounding box center [686, 234] width 344 height 15
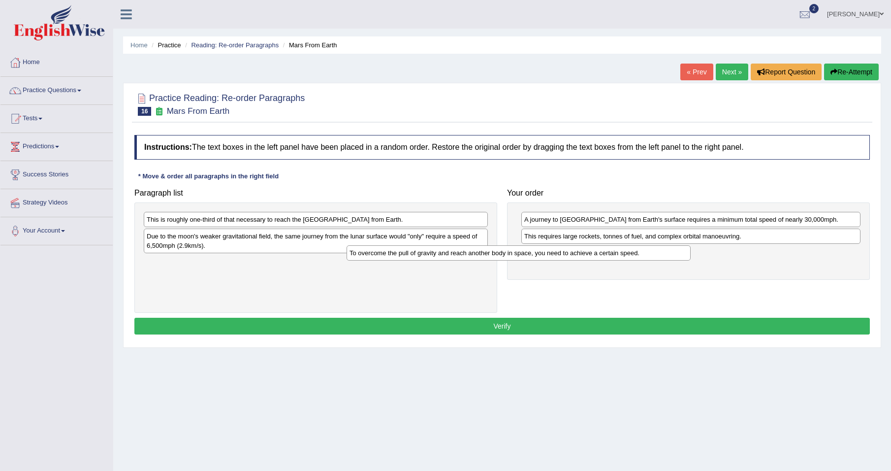
drag, startPoint x: 185, startPoint y: 219, endPoint x: 475, endPoint y: 258, distance: 292.6
click at [473, 258] on div "To overcome the pull of gravity and reach another body in space, you need to ac…" at bounding box center [519, 252] width 344 height 15
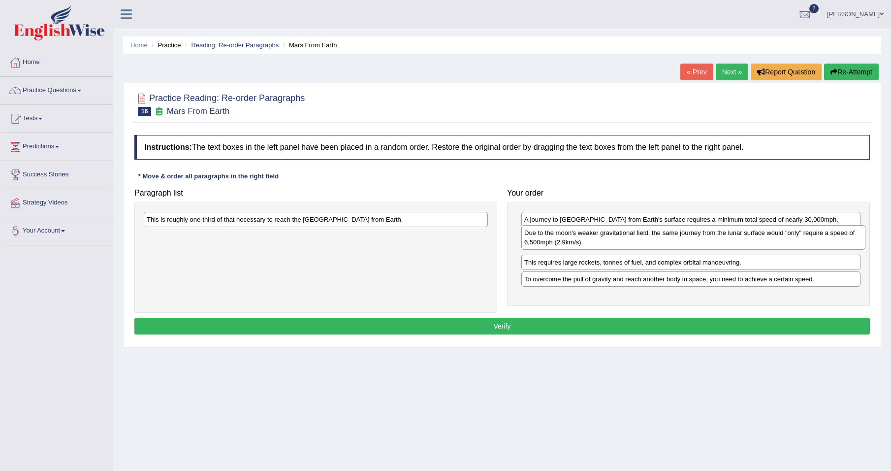
drag, startPoint x: 246, startPoint y: 245, endPoint x: 624, endPoint y: 241, distance: 377.6
click at [624, 241] on div "Due to the moon's weaker gravitational field, the same journey from the lunar s…" at bounding box center [693, 237] width 344 height 25
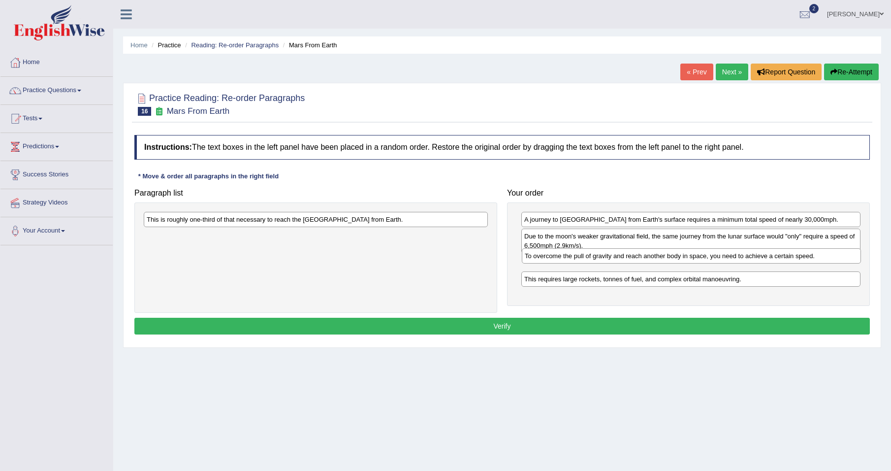
drag, startPoint x: 570, startPoint y: 282, endPoint x: 571, endPoint y: 260, distance: 22.2
click at [571, 260] on div "To overcome the pull of gravity and reach another body in space, you need to ac…" at bounding box center [691, 255] width 339 height 15
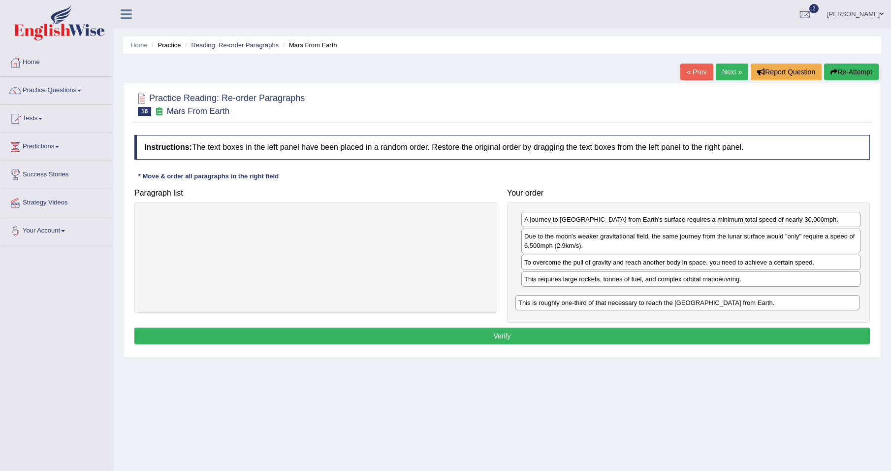
drag, startPoint x: 241, startPoint y: 224, endPoint x: 613, endPoint y: 307, distance: 380.8
click at [613, 307] on div "This is roughly one-third of that necessary to reach the International Space St…" at bounding box center [687, 302] width 344 height 15
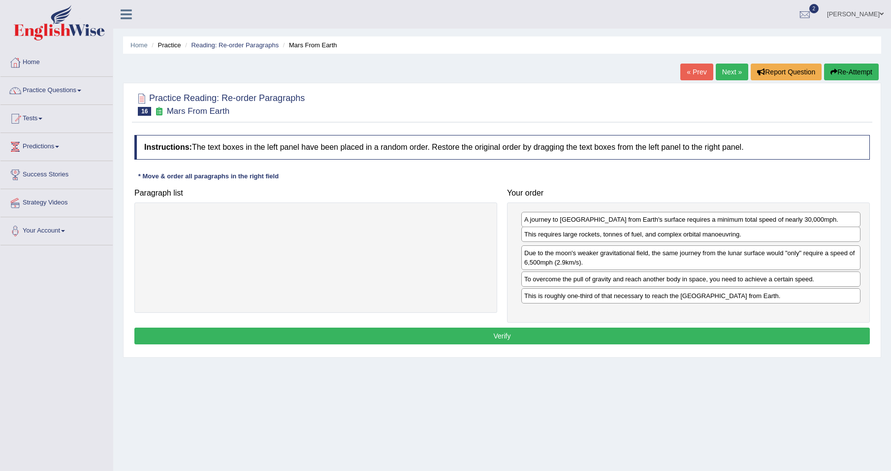
drag, startPoint x: 618, startPoint y: 283, endPoint x: 618, endPoint y: 238, distance: 44.8
click at [618, 238] on div "This requires large rockets, tonnes of fuel, and complex orbital manoeuvring." at bounding box center [690, 233] width 339 height 15
click at [590, 266] on div "Due to the moon's weaker gravitational field, the same journey from the lunar s…" at bounding box center [691, 258] width 339 height 25
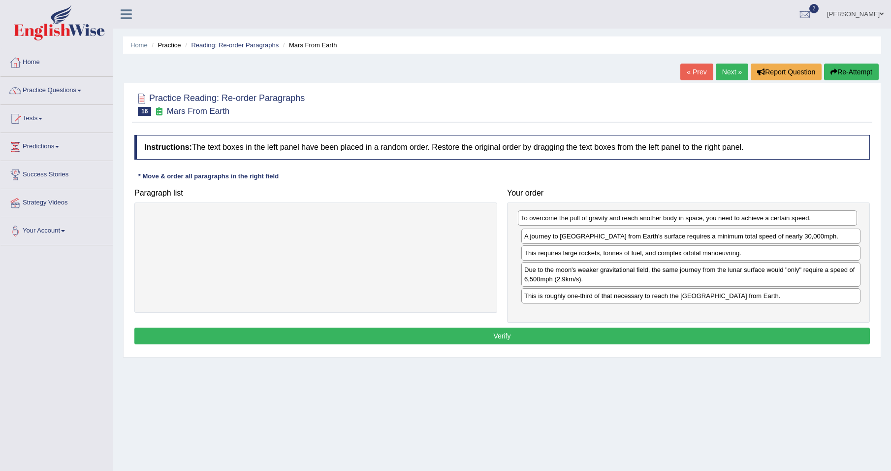
drag, startPoint x: 596, startPoint y: 284, endPoint x: 592, endPoint y: 223, distance: 61.1
click at [592, 223] on div "To overcome the pull of gravity and reach another body in space, you need to ac…" at bounding box center [687, 217] width 339 height 15
drag, startPoint x: 624, startPoint y: 255, endPoint x: 622, endPoint y: 233, distance: 22.3
click at [622, 233] on div "This requires large rockets, tonnes of fuel, and complex orbital manoeuvring." at bounding box center [688, 230] width 339 height 15
click at [455, 336] on button "Verify" at bounding box center [501, 335] width 735 height 17
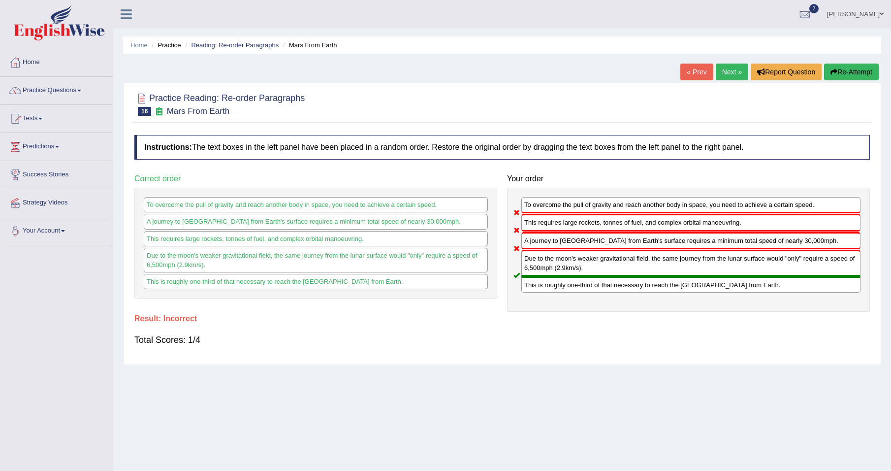
click at [848, 71] on button "Re-Attempt" at bounding box center [851, 72] width 55 height 17
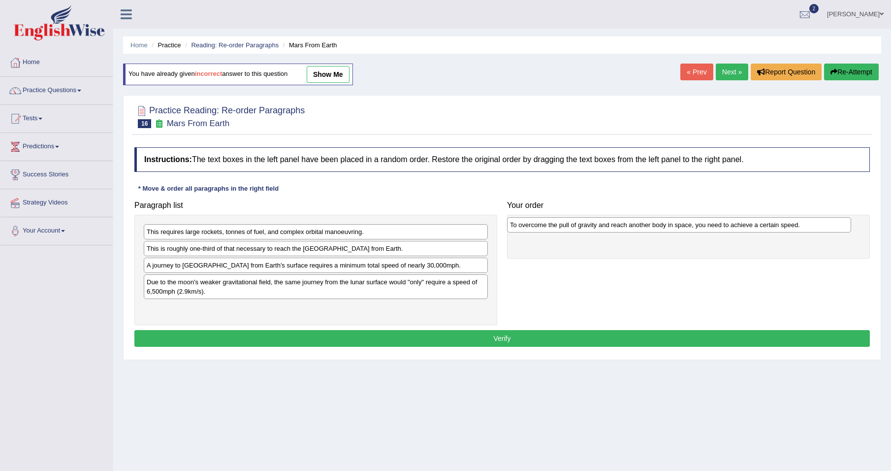
drag, startPoint x: 190, startPoint y: 250, endPoint x: 554, endPoint y: 226, distance: 364.5
click at [554, 226] on div "To overcome the pull of gravity and reach another body in space, you need to ac…" at bounding box center [679, 224] width 344 height 15
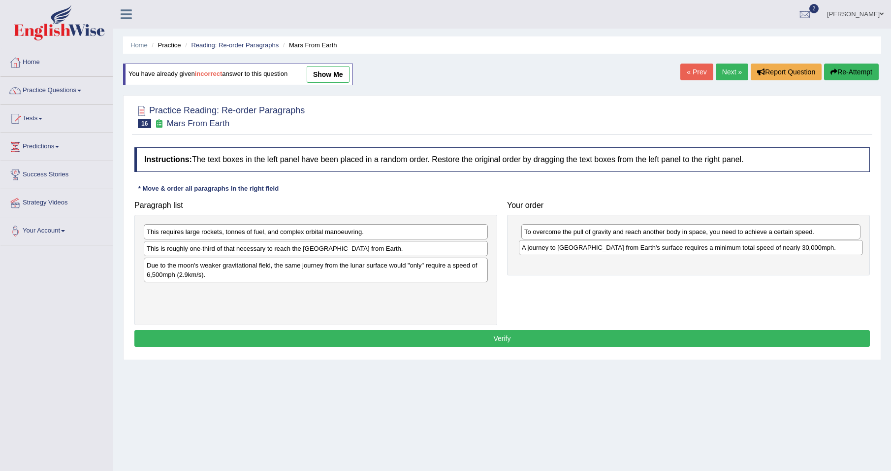
drag, startPoint x: 347, startPoint y: 266, endPoint x: 722, endPoint y: 249, distance: 375.5
click at [722, 249] on div "A journey to [GEOGRAPHIC_DATA] from Earth's surface requires a minimum total sp…" at bounding box center [691, 247] width 344 height 15
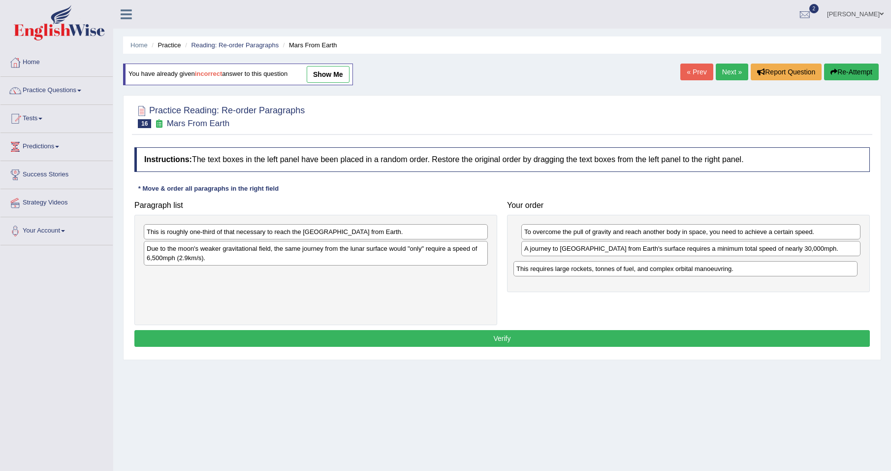
drag, startPoint x: 283, startPoint y: 234, endPoint x: 653, endPoint y: 271, distance: 371.5
click at [653, 271] on div "This requires large rockets, tonnes of fuel, and complex orbital manoeuvring." at bounding box center [685, 268] width 344 height 15
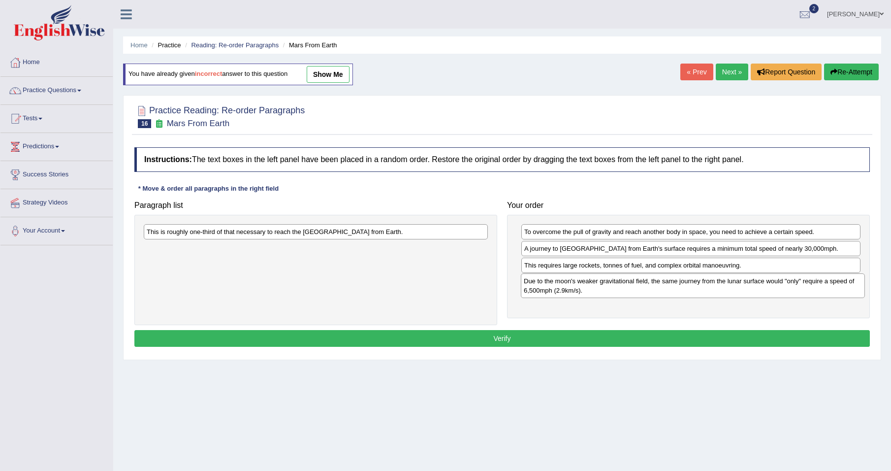
drag, startPoint x: 410, startPoint y: 255, endPoint x: 787, endPoint y: 287, distance: 378.9
click at [787, 288] on div "Due to the moon's weaker gravitational field, the same journey from the lunar s…" at bounding box center [693, 285] width 344 height 25
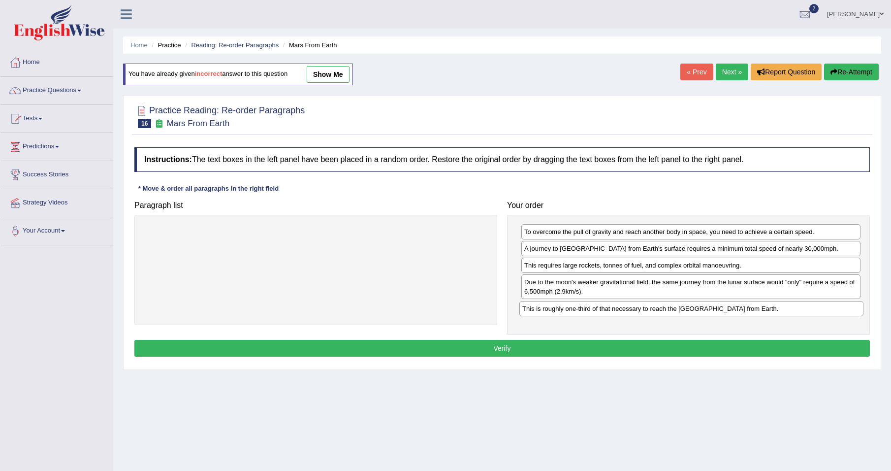
drag, startPoint x: 319, startPoint y: 232, endPoint x: 695, endPoint y: 309, distance: 383.4
click at [695, 309] on div "This is roughly one-third of that necessary to reach the [GEOGRAPHIC_DATA] from…" at bounding box center [691, 308] width 344 height 15
click at [501, 347] on button "Verify" at bounding box center [501, 348] width 735 height 17
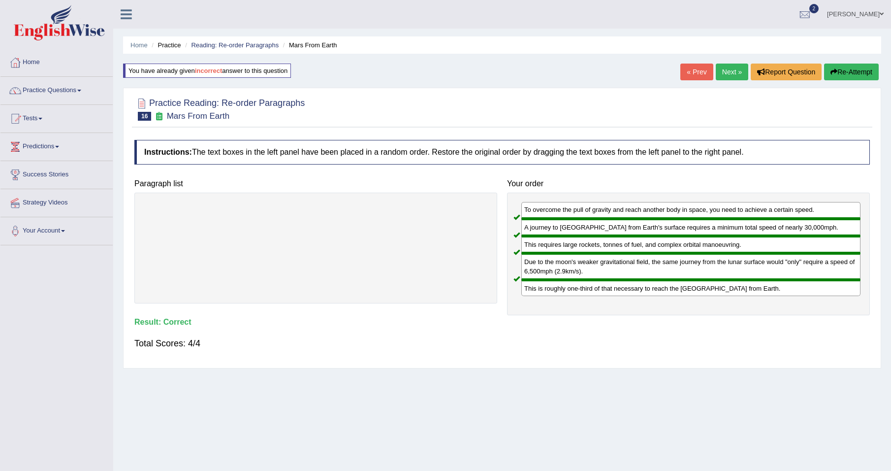
click at [535, 405] on div "Home Practice Reading: Re-order Paragraphs Mars From Earth You have already giv…" at bounding box center [502, 246] width 778 height 492
click at [78, 90] on link "Practice Questions" at bounding box center [56, 89] width 112 height 25
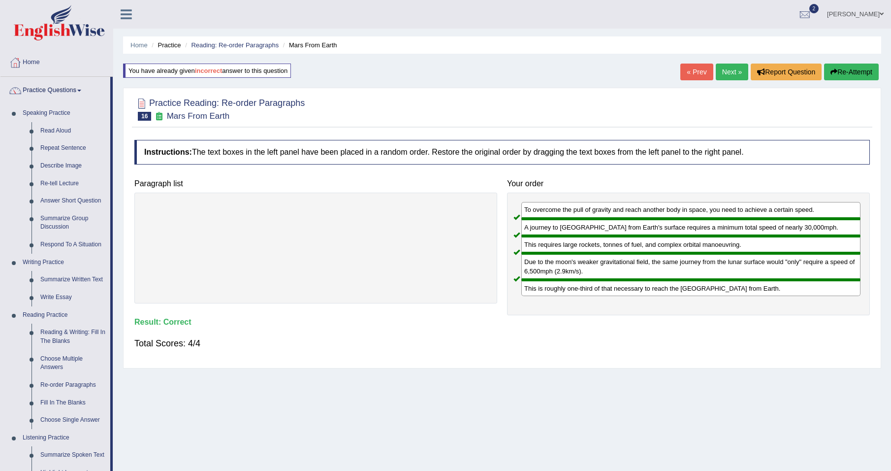
click at [112, 117] on li "Practice Questions Speaking Practice Read Aloud Repeat Sentence Describe Image …" at bounding box center [56, 354] width 112 height 554
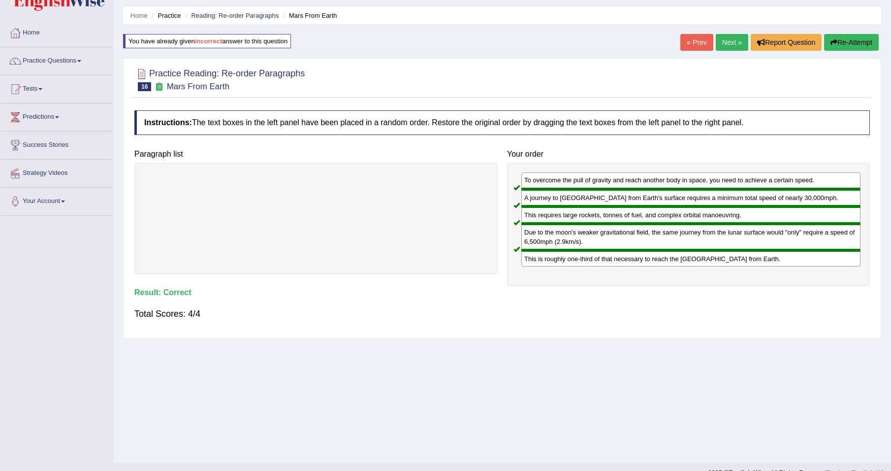
scroll to position [46, 0]
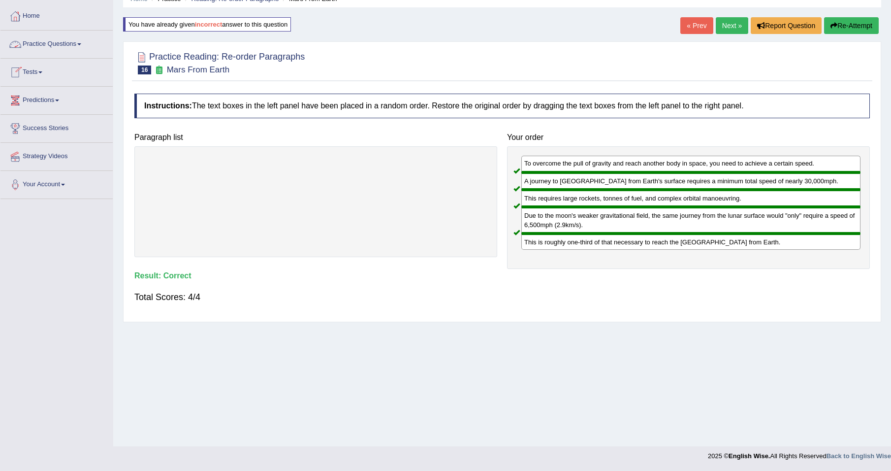
click at [81, 45] on span at bounding box center [79, 44] width 4 height 2
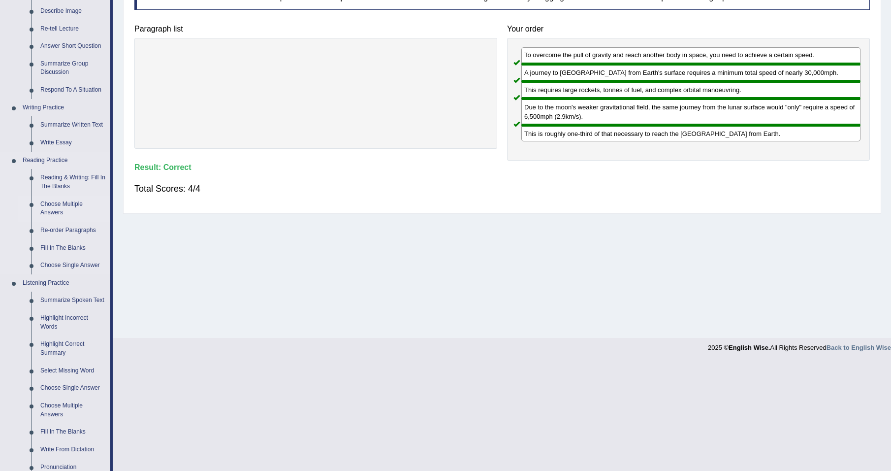
scroll to position [301, 0]
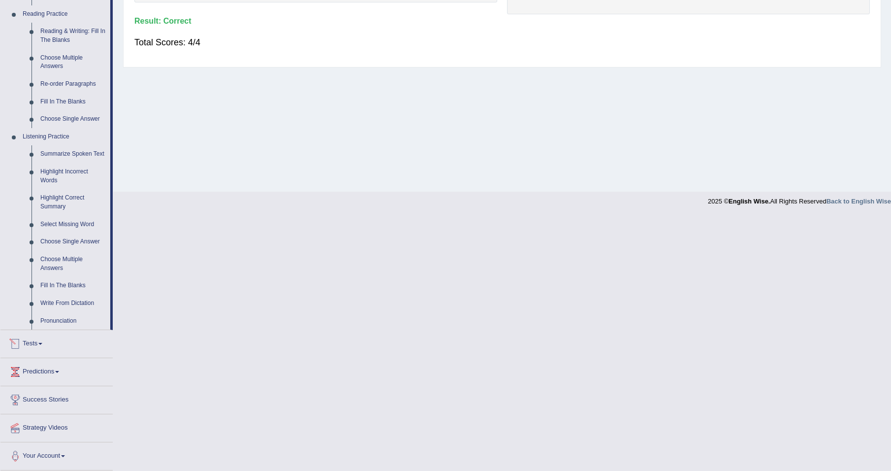
click at [42, 343] on span at bounding box center [40, 344] width 4 height 2
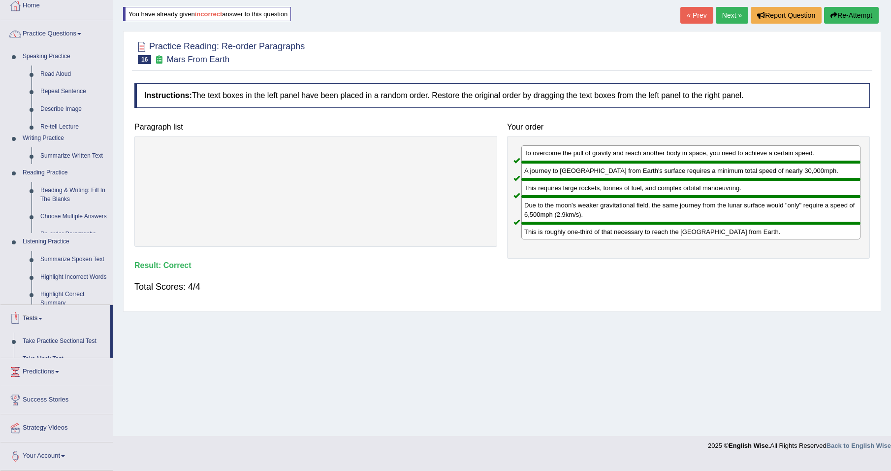
scroll to position [46, 0]
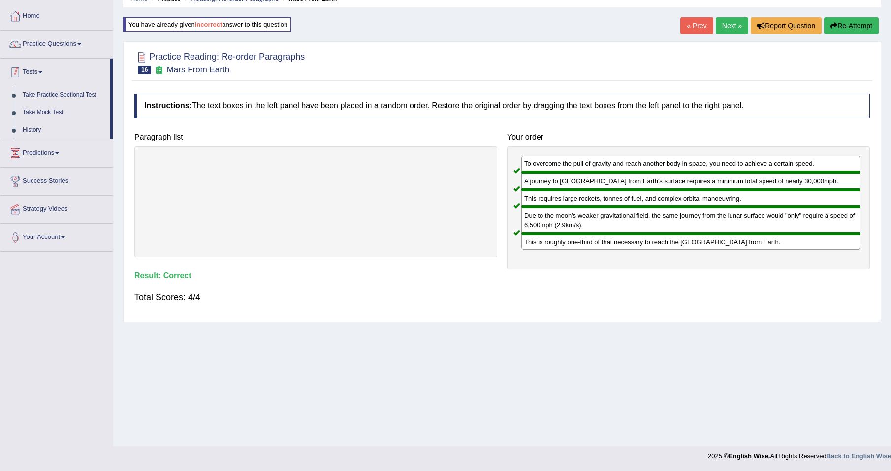
click at [42, 72] on span at bounding box center [40, 72] width 4 height 2
click at [44, 71] on link "Tests" at bounding box center [56, 71] width 112 height 25
click at [56, 152] on link "Predictions" at bounding box center [56, 151] width 112 height 25
click at [41, 69] on link "Tests" at bounding box center [56, 71] width 112 height 25
click at [77, 45] on link "Practice Questions" at bounding box center [56, 43] width 112 height 25
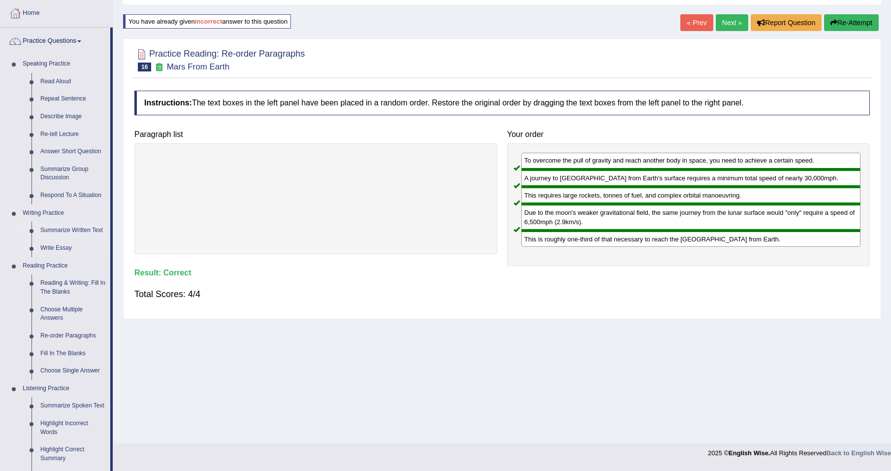
scroll to position [243, 0]
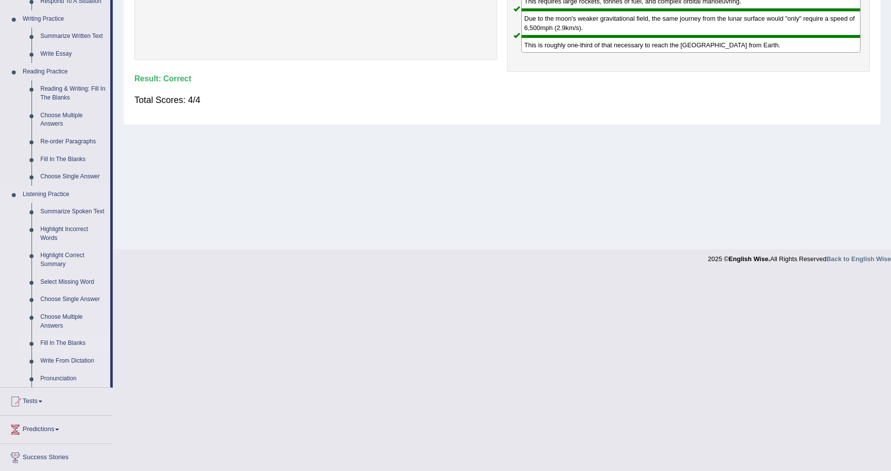
click at [78, 342] on link "Fill In The Blanks" at bounding box center [73, 343] width 74 height 18
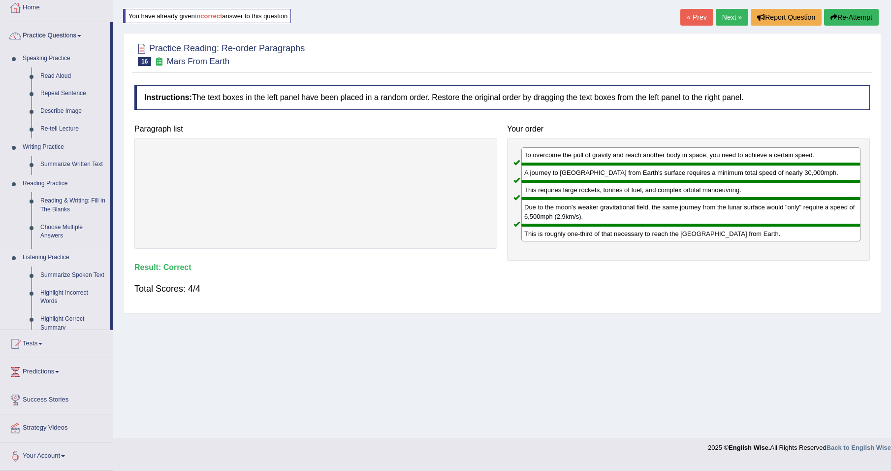
scroll to position [46, 0]
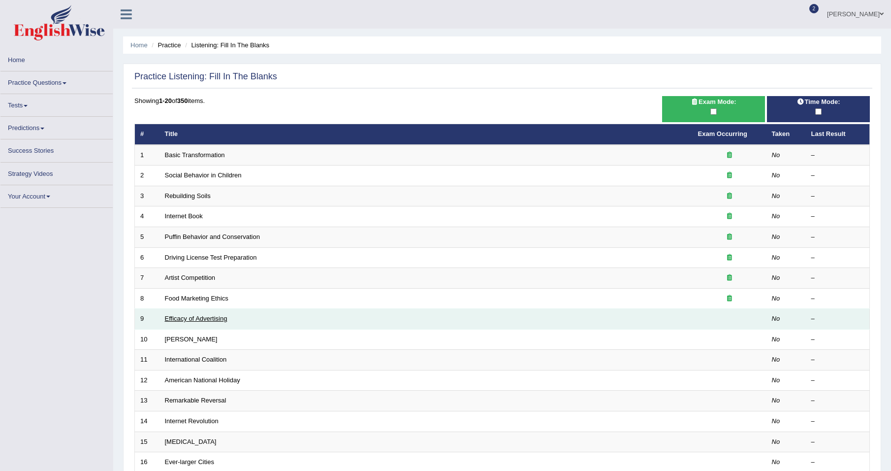
click at [196, 319] on link "Efficacy of Advertising" at bounding box center [196, 318] width 63 height 7
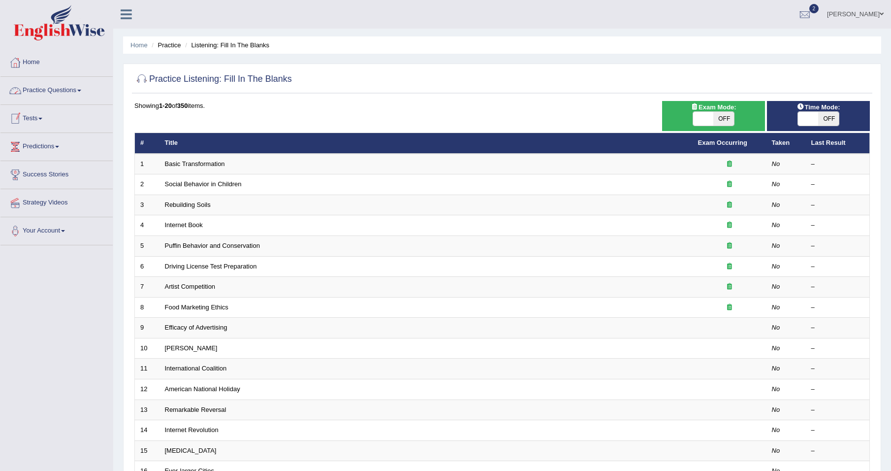
click at [43, 120] on link "Tests" at bounding box center [56, 117] width 112 height 25
click at [79, 92] on link "Practice Questions" at bounding box center [56, 89] width 112 height 25
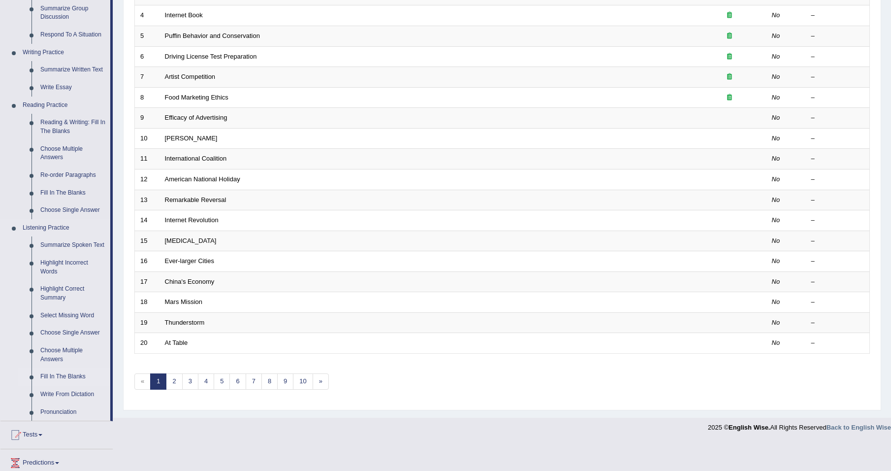
scroll to position [246, 0]
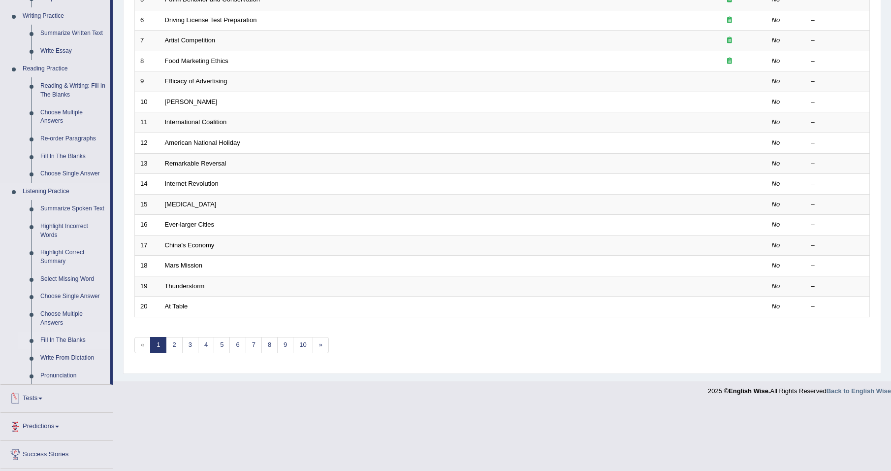
click at [63, 339] on link "Fill In The Blanks" at bounding box center [73, 340] width 74 height 18
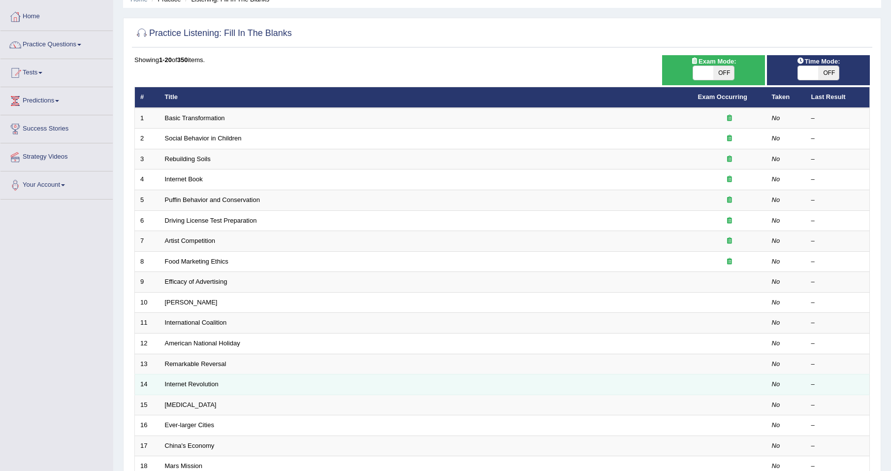
scroll to position [98, 0]
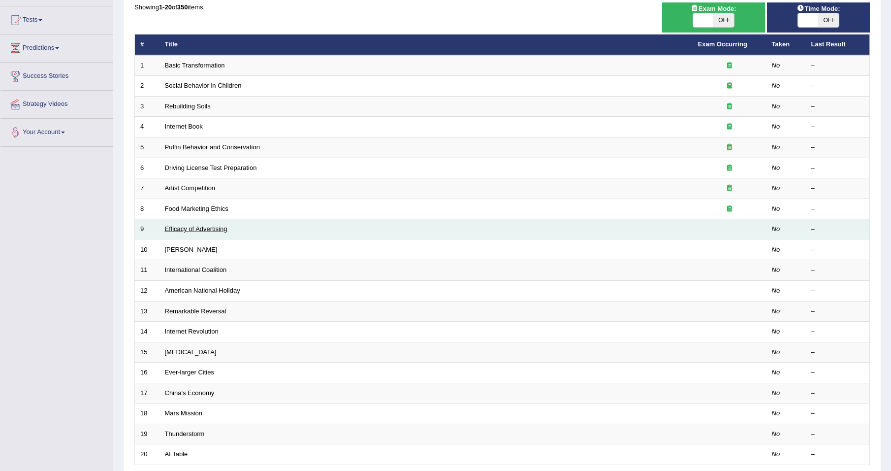
click at [185, 229] on link "Efficacy of Advertising" at bounding box center [196, 228] width 63 height 7
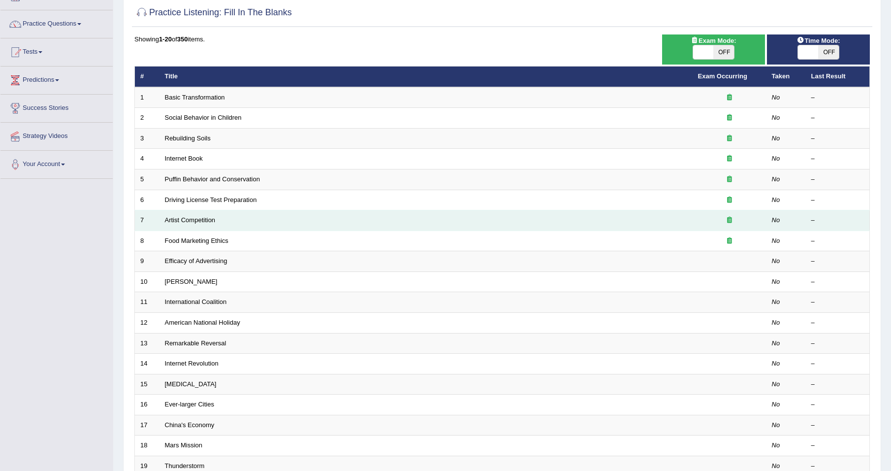
scroll to position [49, 0]
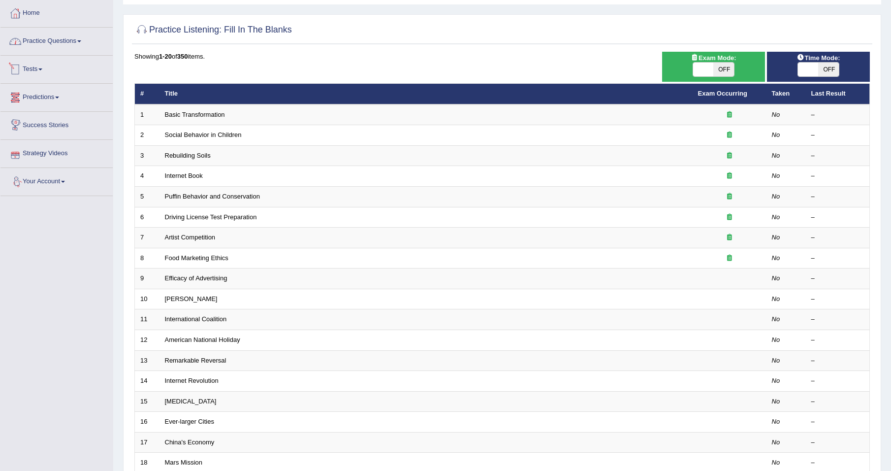
click at [69, 42] on link "Practice Questions" at bounding box center [56, 40] width 112 height 25
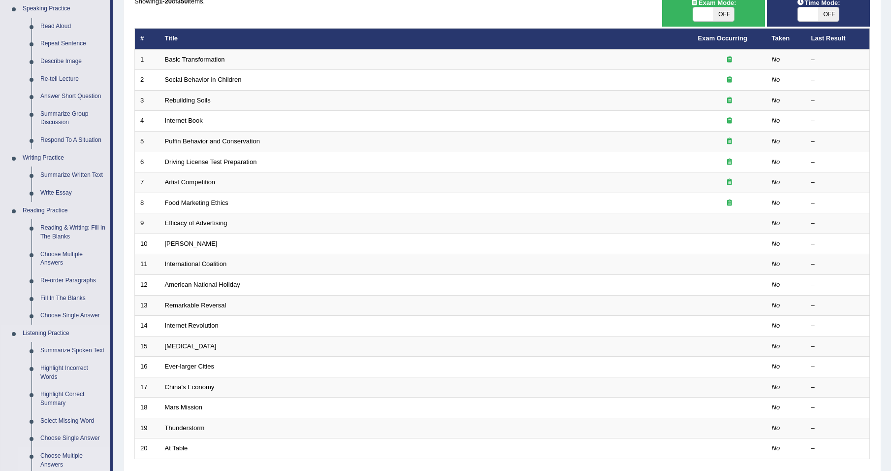
scroll to position [148, 0]
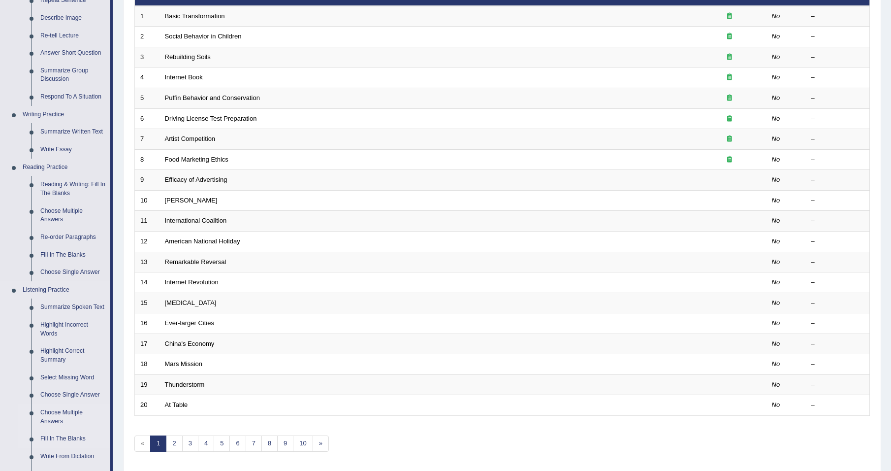
click at [58, 413] on link "Choose Multiple Answers" at bounding box center [73, 417] width 74 height 26
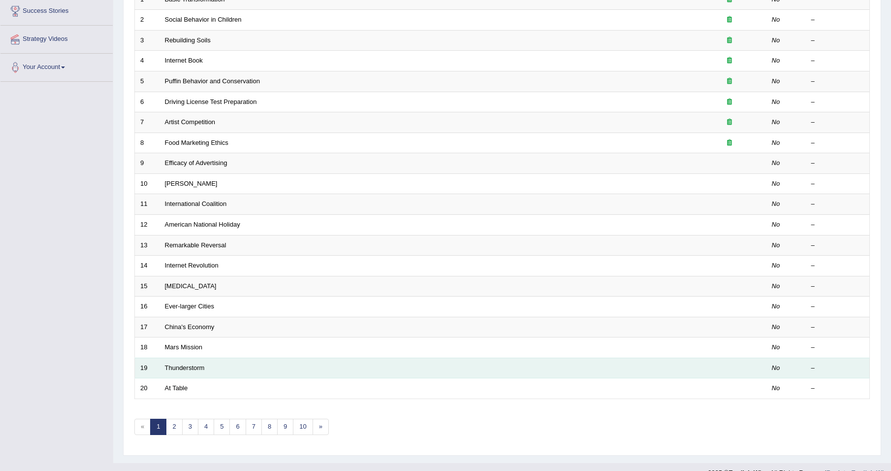
scroll to position [181, 0]
